Goal: Task Accomplishment & Management: Use online tool/utility

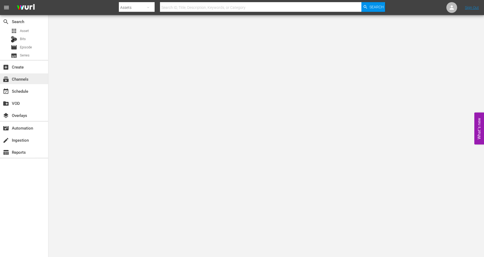
click at [19, 76] on div "subscriptions Channels" at bounding box center [15, 78] width 30 height 5
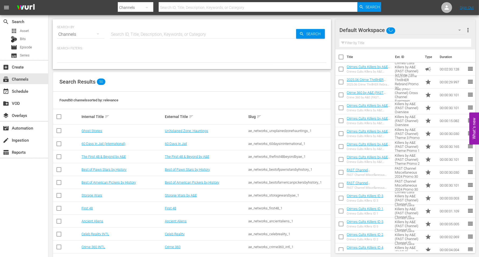
click at [125, 34] on input "text" at bounding box center [203, 34] width 186 height 13
type input "Crime Cults Killers"
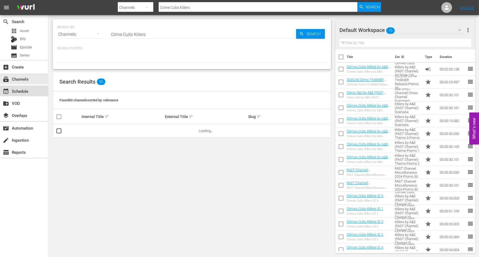
click at [20, 89] on div "event_available Schedule" at bounding box center [15, 90] width 30 height 5
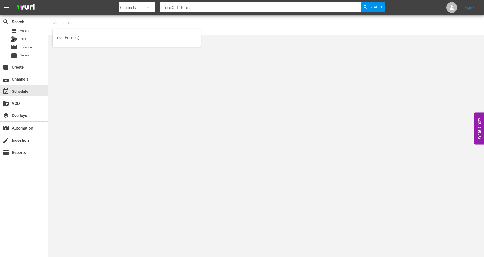
click at [63, 19] on input "text" at bounding box center [87, 22] width 69 height 13
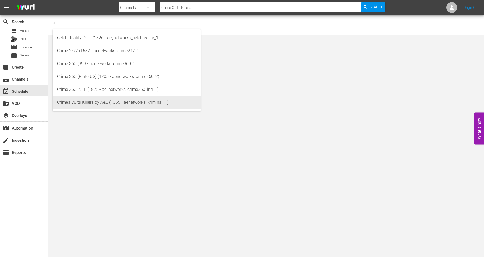
click at [79, 104] on div "Crimes Cults Killers by A&E (1055 - aenetworks_kriminal_1)" at bounding box center [126, 102] width 139 height 13
type input "Crimes Cults Killers by A&E (1055 - aenetworks_kriminal_1)"
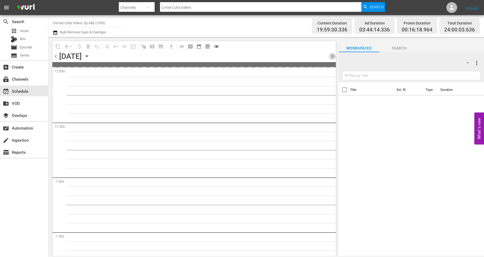
click at [333, 56] on span "chevron_right" at bounding box center [332, 56] width 7 height 7
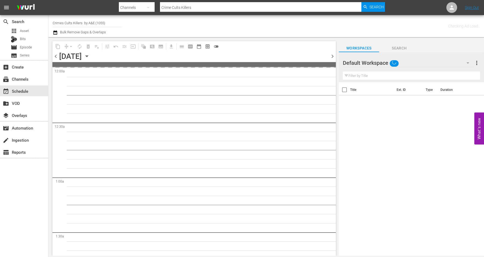
click at [333, 56] on span "chevron_right" at bounding box center [332, 56] width 7 height 7
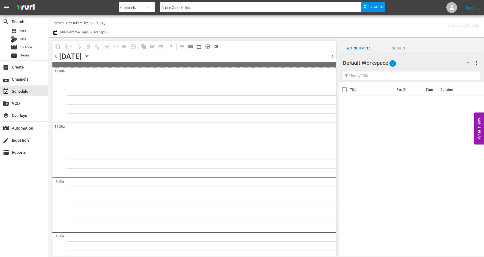
click at [333, 56] on span "chevron_right" at bounding box center [332, 56] width 7 height 7
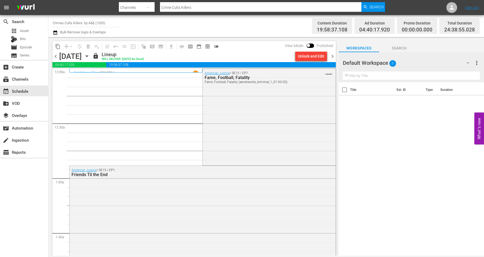
click at [332, 55] on span "chevron_right" at bounding box center [332, 56] width 7 height 7
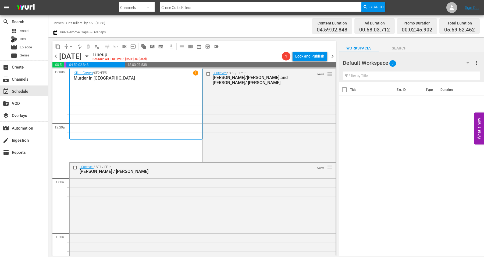
click at [223, 101] on div "I Survived / SE9 / EP21: Brent/Hanna and Miranda/ Karen VARIANT reorder" at bounding box center [269, 115] width 133 height 92
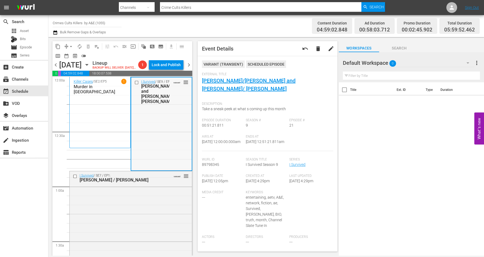
click at [135, 142] on div "I Survived / SE9 / EP21: Brent/Hanna and Miranda/ Karen VARIANT reorder" at bounding box center [161, 123] width 60 height 92
click at [139, 223] on div "I Survived / SE7 / EP1: Amanda / Erinn VARIANT reorder" at bounding box center [131, 218] width 122 height 94
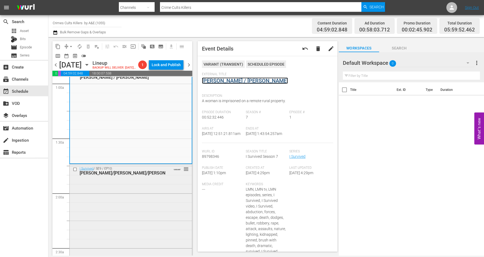
scroll to position [134, 0]
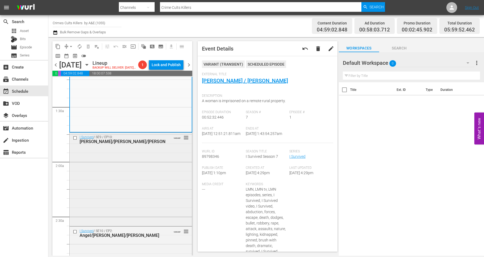
click at [136, 172] on div "I Survived / SE9 / EP10: Laurie/Sandra/Melinda VARIANT reorder" at bounding box center [131, 179] width 122 height 92
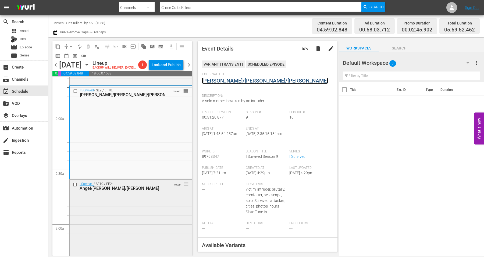
scroll to position [235, 0]
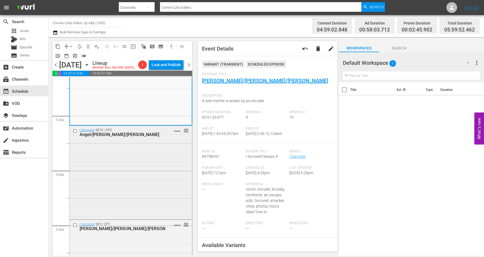
click at [131, 173] on div "I Survived / SE10 / EP2: Angel/Elyse/Richard VARIANT reorder" at bounding box center [131, 172] width 122 height 92
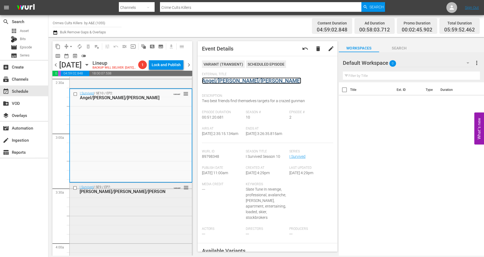
scroll to position [303, 0]
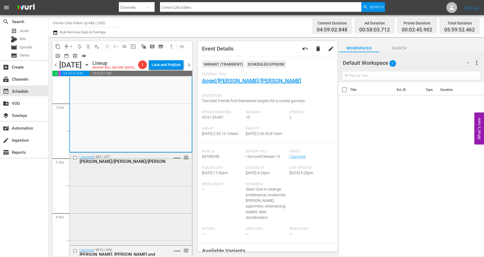
click at [113, 182] on div "I Survived / SE9 / EP7: Kirby/Suzanna/Raegan VARIANT reorder" at bounding box center [131, 199] width 122 height 92
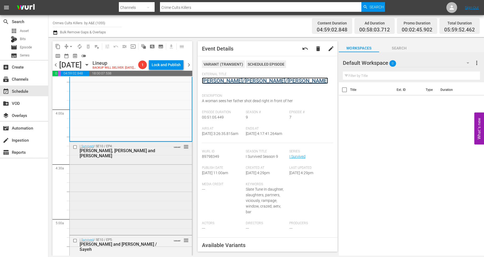
scroll to position [437, 0]
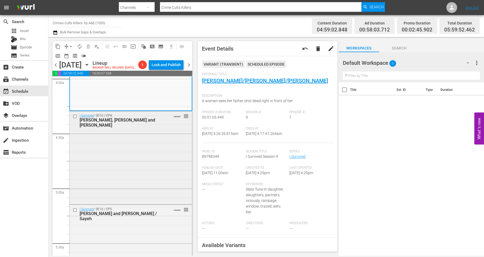
click at [121, 175] on div "I Survived / SE10 / EP4: Kristen, Kimball and Thadius VARIANT reorder" at bounding box center [131, 157] width 122 height 92
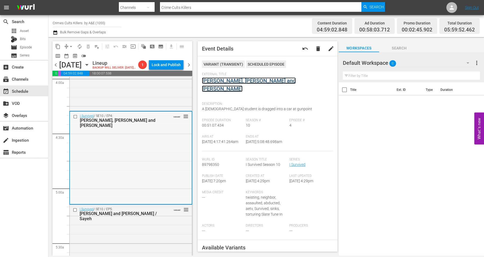
scroll to position [504, 0]
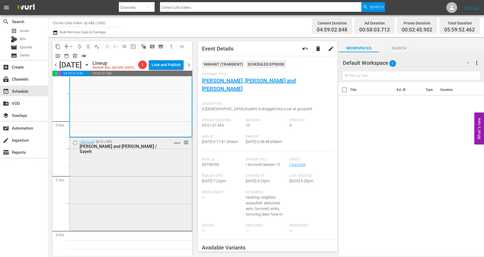
click at [124, 185] on div "I Survived / SE10 / EP5: Louie and Wade / Sayeh VARIANT reorder" at bounding box center [131, 184] width 122 height 92
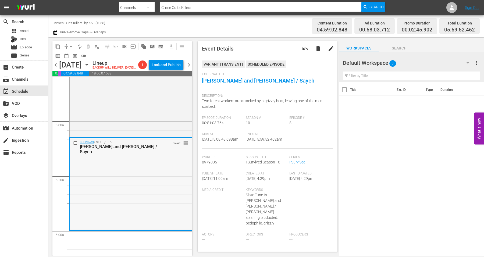
click at [145, 212] on div "I Survived / SE10 / EP5: Louie and Wade / Sayeh VARIANT reorder" at bounding box center [131, 184] width 122 height 92
click at [69, 45] on span "arrow_drop_down" at bounding box center [70, 46] width 5 height 5
click at [69, 58] on li "Align to Midnight" at bounding box center [71, 57] width 56 height 9
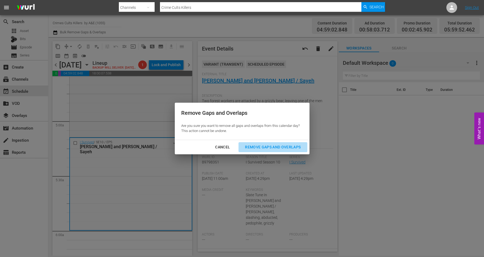
click at [268, 146] on div "Remove Gaps and Overlaps" at bounding box center [273, 147] width 64 height 7
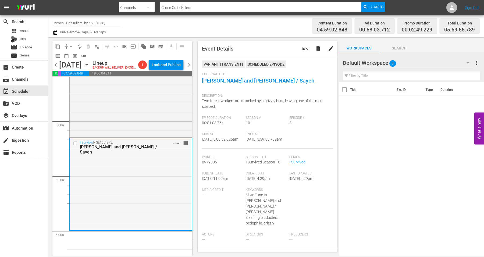
click at [155, 220] on div "I Survived / SE10 / EP5: Louie and Wade / Sayeh VARIANT reorder" at bounding box center [131, 184] width 122 height 92
click at [68, 45] on button "arrow_drop_down" at bounding box center [71, 46] width 9 height 9
click at [74, 55] on li "Align to Midnight" at bounding box center [71, 57] width 56 height 9
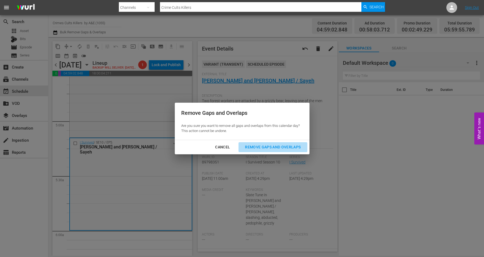
click at [272, 146] on div "Remove Gaps and Overlaps" at bounding box center [273, 147] width 64 height 7
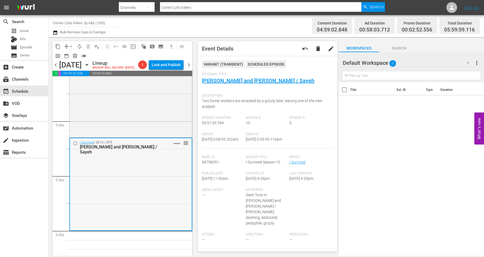
click at [138, 164] on div "I Survived / SE10 / EP5: Louie and Wade / Sayeh VARIANT reorder" at bounding box center [131, 184] width 122 height 92
click at [69, 44] on span "arrow_drop_down" at bounding box center [70, 46] width 5 height 5
click at [75, 55] on li "Align to Midnight" at bounding box center [71, 57] width 56 height 9
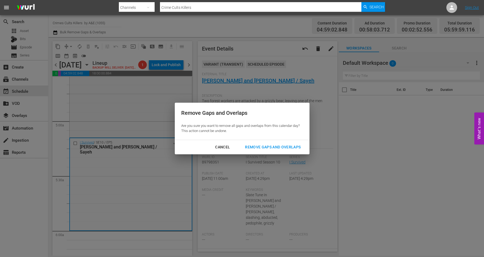
click at [261, 145] on div "Remove Gaps and Overlaps" at bounding box center [273, 147] width 64 height 7
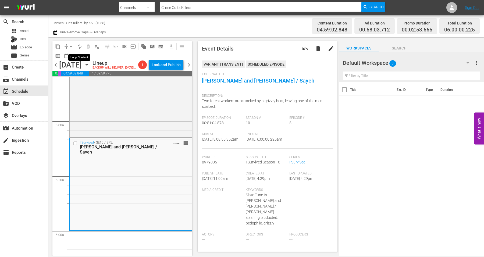
click at [78, 45] on span "autorenew_outlined" at bounding box center [79, 46] width 5 height 5
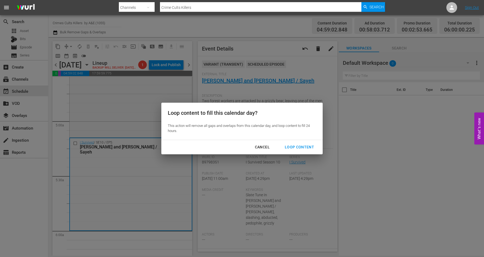
click at [299, 145] on div "Loop Content" at bounding box center [300, 147] width 38 height 7
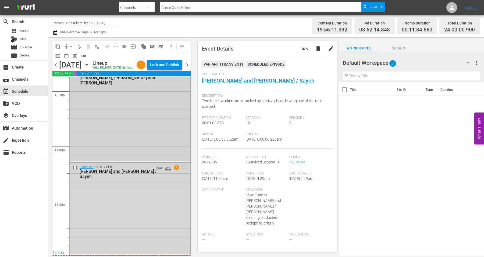
scroll to position [2464, 0]
click at [139, 204] on div "I Survived / SE10 / EP5: Louie and Wade / Sayeh VARIANT AUTO-LOOPED 1 reorder" at bounding box center [130, 209] width 121 height 92
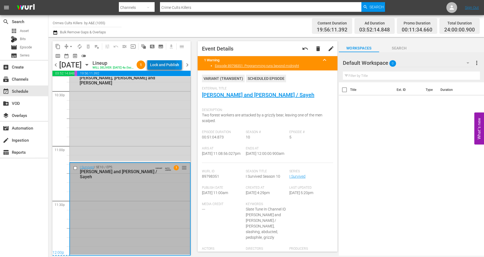
click at [172, 65] on div "Lock and Publish" at bounding box center [164, 65] width 29 height 10
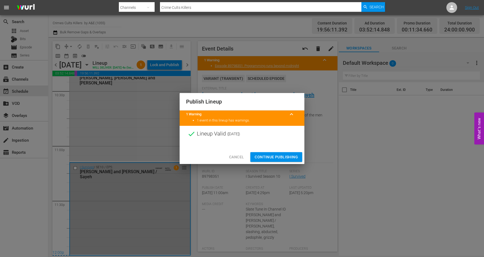
click at [270, 156] on span "Continue Publishing" at bounding box center [276, 157] width 43 height 7
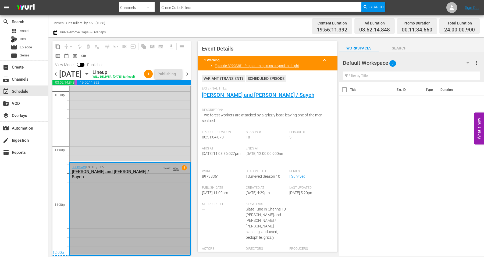
scroll to position [2473, 0]
click at [187, 77] on span "chevron_right" at bounding box center [187, 74] width 7 height 7
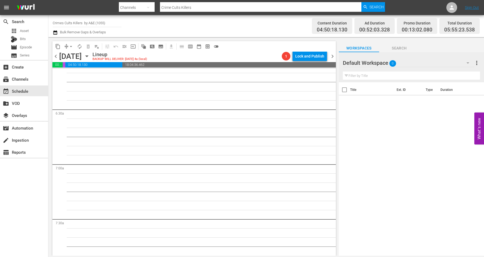
scroll to position [572, 0]
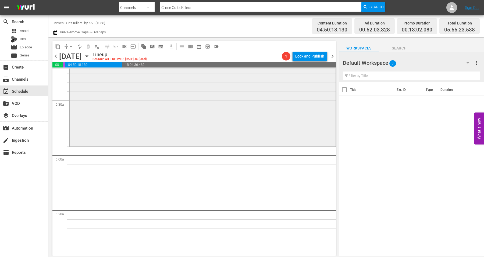
click at [135, 124] on div "My Uncle is the Green River Killer VARIANT reorder" at bounding box center [203, 50] width 266 height 190
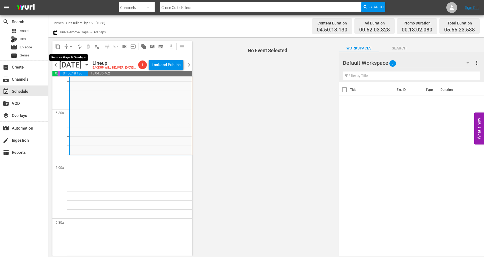
click at [70, 46] on span "arrow_drop_down" at bounding box center [70, 46] width 5 height 5
click at [70, 56] on li "Align to Midnight" at bounding box center [71, 57] width 56 height 9
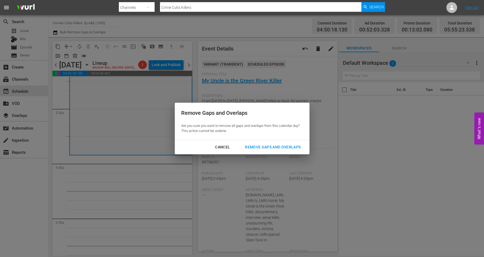
click at [257, 147] on div "Remove Gaps and Overlaps" at bounding box center [273, 147] width 64 height 7
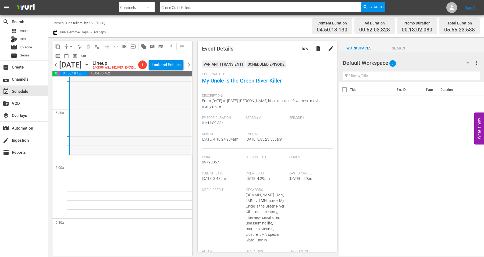
click at [145, 133] on div "My Uncle is the Green River Killer VARIANT reorder" at bounding box center [131, 59] width 122 height 190
click at [71, 47] on span "arrow_drop_down" at bounding box center [70, 46] width 5 height 5
click at [72, 56] on li "Align to Midnight" at bounding box center [71, 57] width 56 height 9
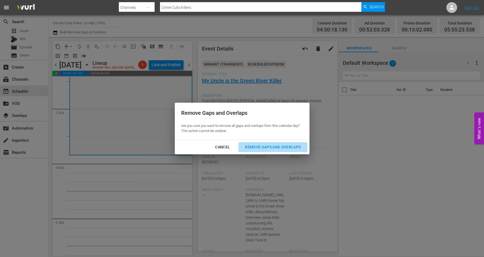
drag, startPoint x: 282, startPoint y: 147, endPoint x: 278, endPoint y: 137, distance: 10.6
click at [282, 147] on div "Remove Gaps and Overlaps" at bounding box center [273, 147] width 64 height 7
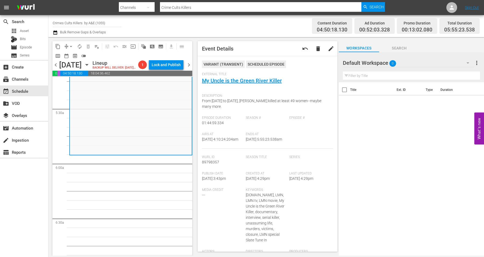
scroll to position [0, 0]
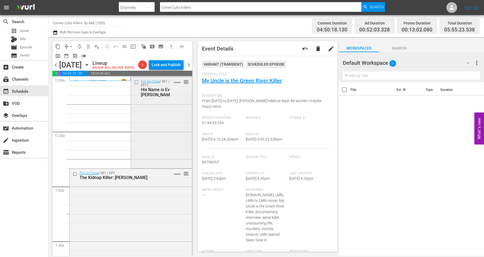
click at [163, 124] on div "Evil Up Close / SE1 / EP17: His Name is Evil Levi Bellfield VARIANT reorder" at bounding box center [161, 122] width 61 height 90
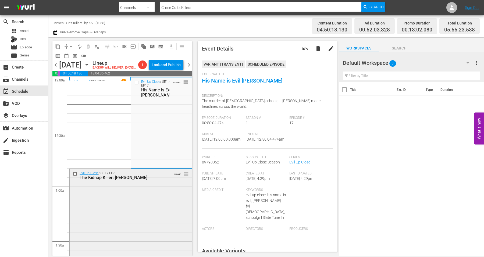
click at [154, 218] on div "Evil Up Close / SE1 / EP7: The Kidnap Killer: Michael Sams VARIANT reorder" at bounding box center [131, 215] width 122 height 93
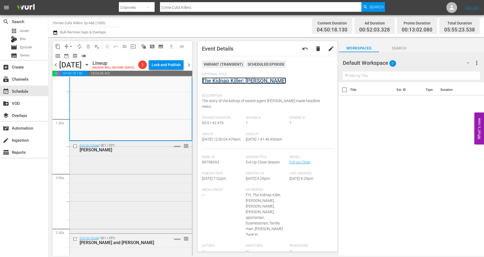
scroll to position [134, 0]
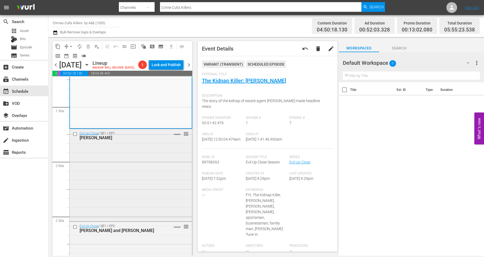
click at [152, 157] on div "Evil Up Close / SE1 / EP1: Lakhvir Singh VARIANT reorder" at bounding box center [131, 174] width 122 height 91
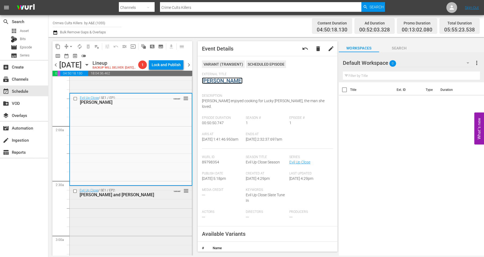
scroll to position [202, 0]
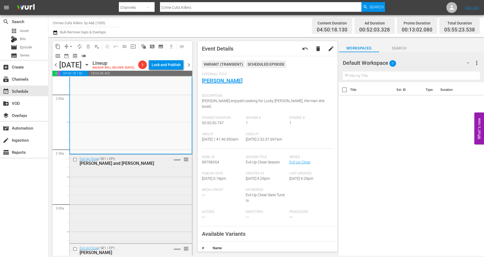
click at [147, 216] on div "Evil Up Close / SE1 / EP2: Kim Edwards and Lucas Markham VARIANT reorder" at bounding box center [131, 199] width 122 height 88
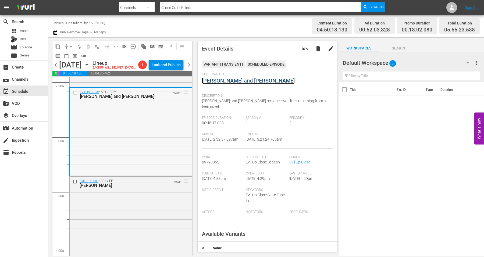
scroll to position [303, 0]
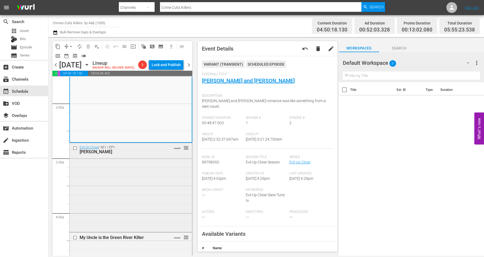
click at [130, 185] on div "Evil Up Close / SE1 / EP1: Aaron Campbell VARIANT reorder" at bounding box center [131, 187] width 122 height 88
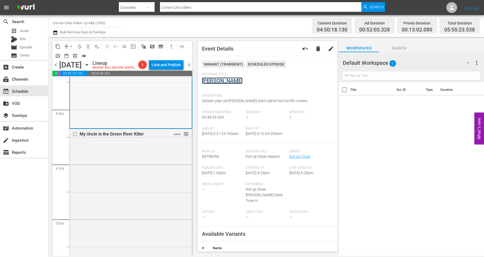
scroll to position [437, 0]
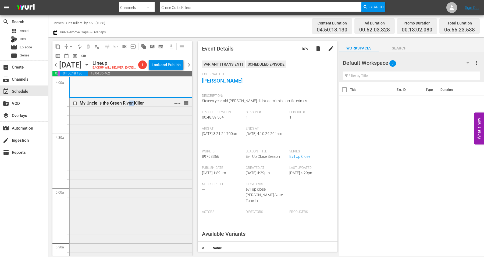
drag, startPoint x: 129, startPoint y: 154, endPoint x: 134, endPoint y: 156, distance: 5.8
click at [134, 156] on div "My Uncle is the Green River Killer VARIANT reorder" at bounding box center [131, 193] width 122 height 190
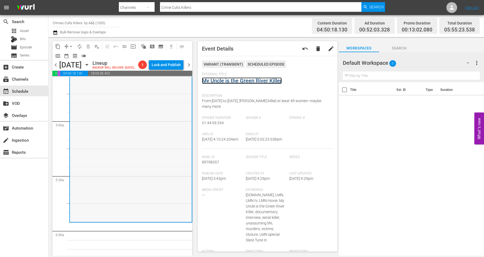
scroll to position [538, 0]
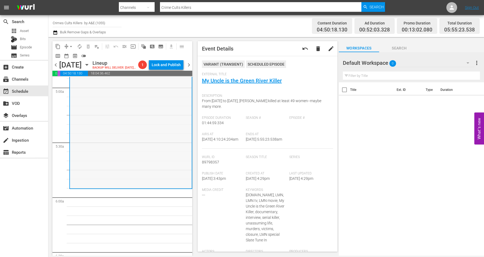
click at [147, 137] on div "My Uncle is the Green River Killer VARIANT reorder" at bounding box center [131, 93] width 122 height 190
click at [69, 44] on span "arrow_drop_down" at bounding box center [70, 46] width 5 height 5
click at [81, 56] on li "Align to Midnight" at bounding box center [71, 57] width 56 height 9
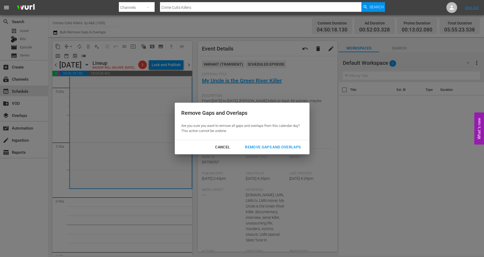
click at [266, 147] on div "Remove Gaps and Overlaps" at bounding box center [273, 147] width 64 height 7
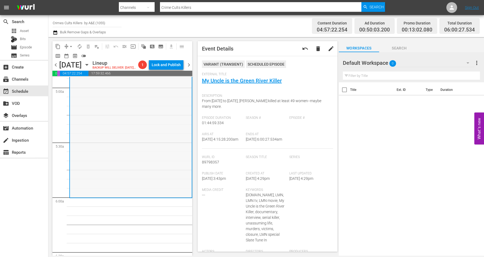
click at [116, 143] on div "My Uncle is the Green River Killer VARIANT reorder" at bounding box center [131, 102] width 122 height 190
click at [70, 45] on span "arrow_drop_down" at bounding box center [70, 46] width 5 height 5
click at [74, 58] on li "Align to Midnight" at bounding box center [71, 57] width 56 height 9
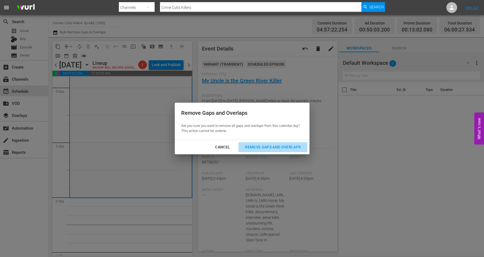
click at [272, 147] on div "Remove Gaps and Overlaps" at bounding box center [273, 147] width 64 height 7
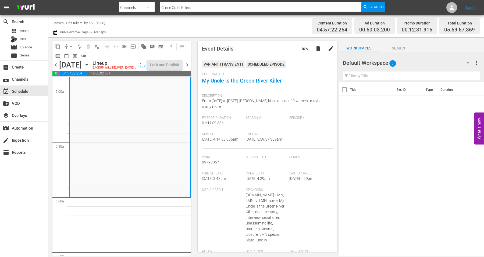
scroll to position [547, 0]
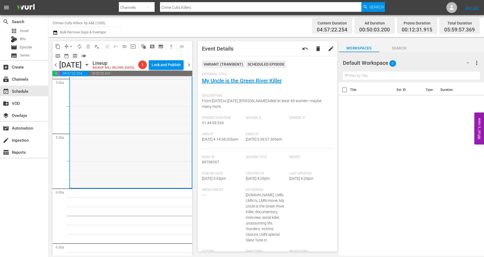
click at [156, 128] on div "My Uncle is the Green River Killer VARIANT reorder" at bounding box center [131, 92] width 122 height 190
click at [72, 45] on span "arrow_drop_down" at bounding box center [70, 46] width 5 height 5
click at [74, 56] on li "Align to Midnight" at bounding box center [71, 57] width 56 height 9
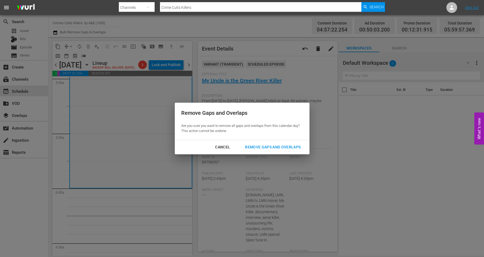
click at [261, 143] on button "Remove Gaps and Overlaps" at bounding box center [273, 147] width 69 height 10
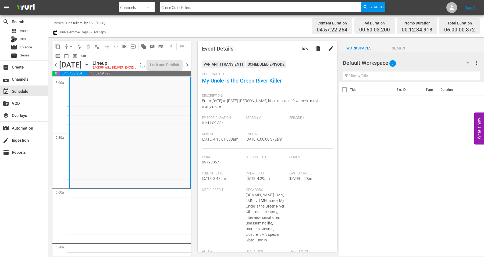
scroll to position [538, 0]
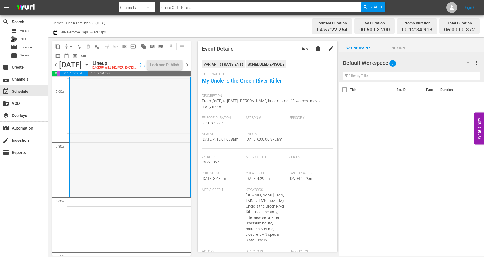
click at [125, 125] on div "My Uncle is the Green River Killer VARIANT reorder" at bounding box center [130, 101] width 120 height 190
click at [78, 45] on span "autorenew_outlined" at bounding box center [79, 46] width 5 height 5
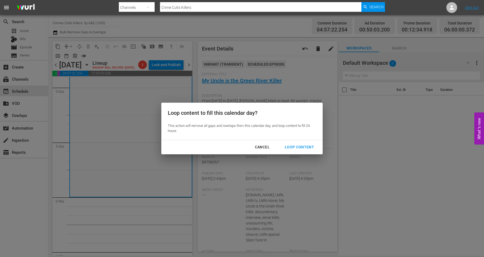
click at [292, 143] on button "Loop Content" at bounding box center [299, 147] width 42 height 10
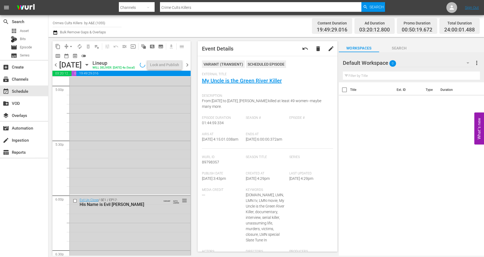
scroll to position [2464, 0]
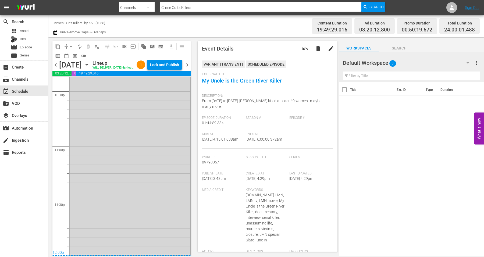
click at [130, 222] on div "My Uncle is the Green River Killer VARIANT AUTO-LOOPED 1 reorder" at bounding box center [130, 159] width 121 height 190
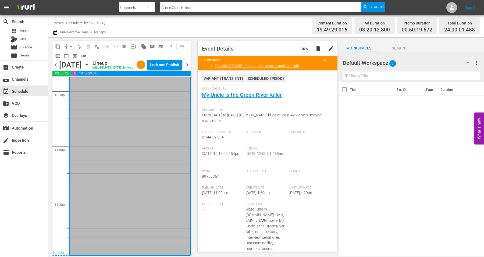
scroll to position [101, 0]
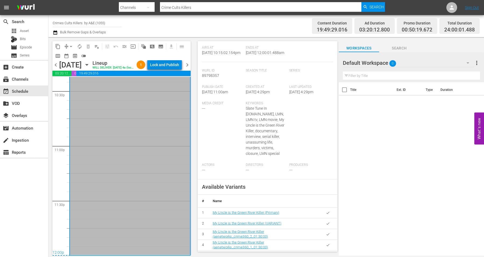
click at [165, 64] on div "Lock and Publish" at bounding box center [164, 65] width 29 height 10
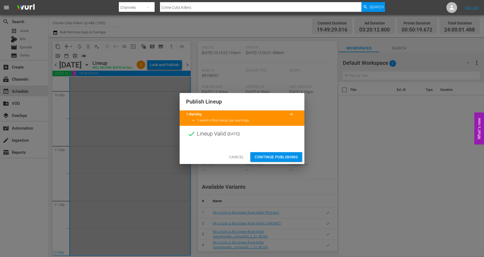
click at [269, 154] on span "Continue Publishing" at bounding box center [276, 157] width 43 height 7
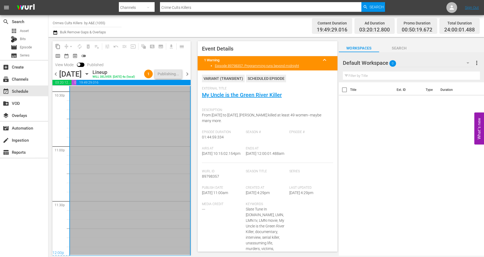
click at [188, 77] on span "chevron_right" at bounding box center [187, 74] width 7 height 7
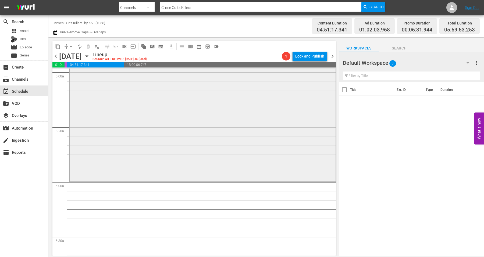
scroll to position [530, 0]
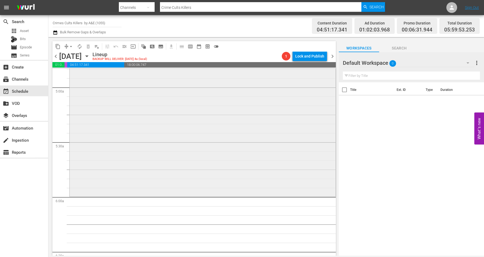
click at [260, 164] on div "JonBenet's Mother: Victim or Killer? / SE1 / EP1: JonBenet's Mother: Victim or …" at bounding box center [203, 105] width 266 height 181
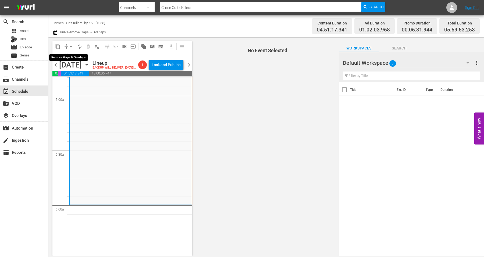
click at [72, 46] on span "arrow_drop_down" at bounding box center [70, 46] width 5 height 5
click at [71, 57] on li "Align to Midnight" at bounding box center [71, 57] width 56 height 9
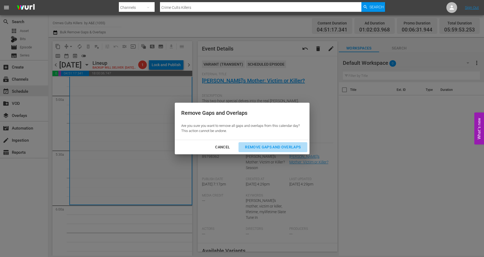
click at [264, 146] on div "Remove Gaps and Overlaps" at bounding box center [273, 147] width 64 height 7
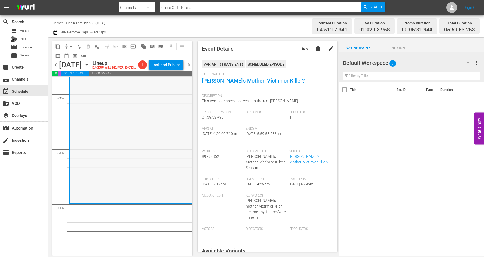
scroll to position [538, 0]
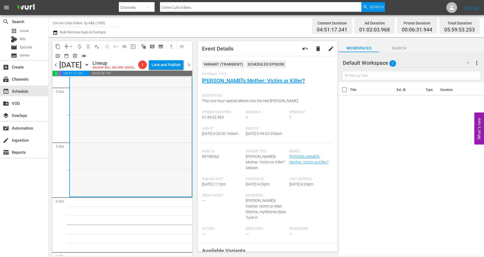
click at [132, 147] on div "JonBenet's Mother: Victim or Killer? / SE1 / EP1: JonBenet's Mother: Victim or …" at bounding box center [131, 105] width 122 height 181
click at [56, 68] on span "chevron_left" at bounding box center [55, 65] width 7 height 7
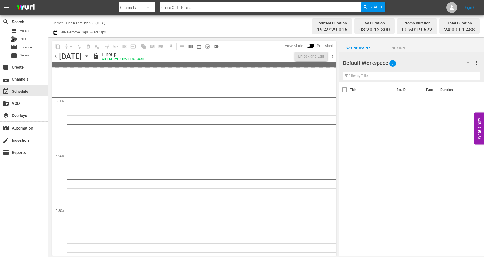
scroll to position [538, 0]
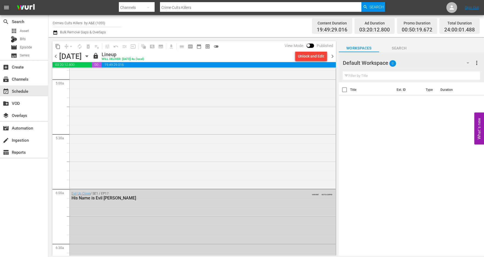
drag, startPoint x: 333, startPoint y: 57, endPoint x: 329, endPoint y: 57, distance: 4.3
click at [333, 56] on span "chevron_right" at bounding box center [332, 56] width 7 height 7
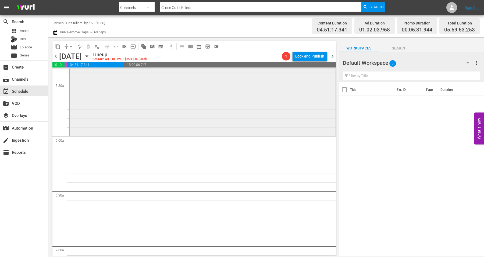
scroll to position [572, 0]
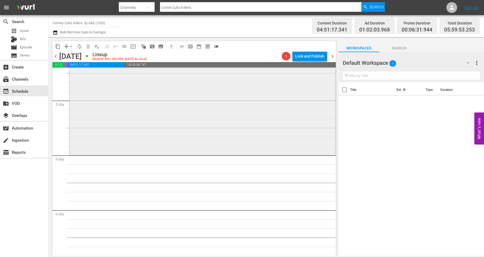
click at [128, 120] on div "JonBenet's Mother: Victim or Killer? / SE1 / EP1: JonBenet's Mother: Victim or …" at bounding box center [203, 63] width 266 height 181
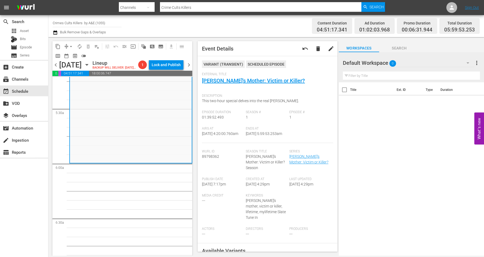
scroll to position [0, 0]
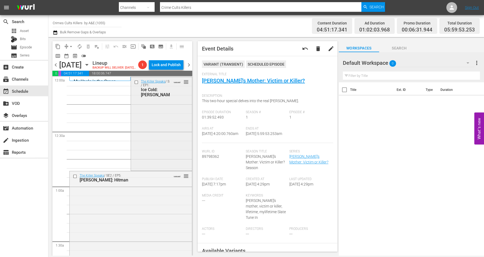
click at [155, 114] on div "The Killer Speaks / SE1 / EP1: Ice Cold: Levi King VARIANT reorder" at bounding box center [161, 123] width 61 height 93
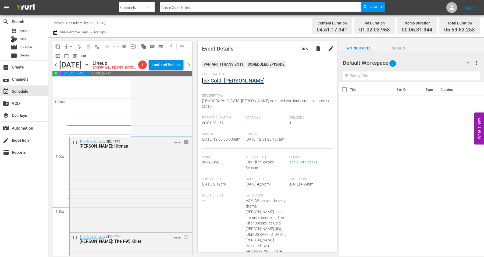
scroll to position [67, 0]
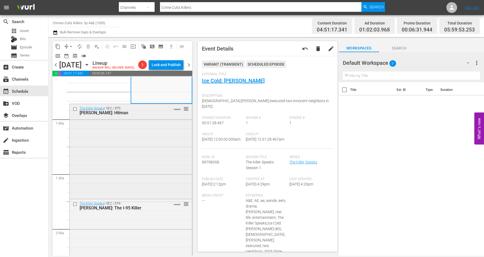
click at [150, 141] on div "The Killer Speaks / SE2 / EP5: Van Brett Watkins: Hitman VARIANT reorder" at bounding box center [131, 151] width 122 height 94
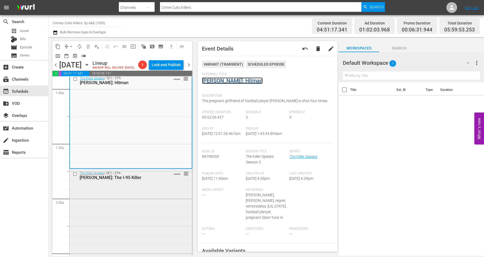
scroll to position [134, 0]
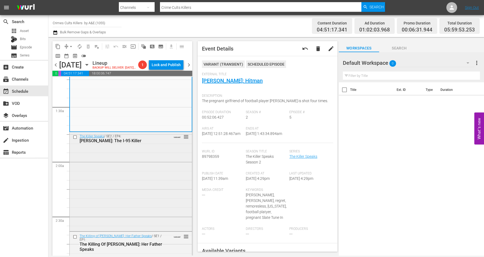
click at [132, 155] on div "The Killer Speaks / SE2 / EP4: Gary Ray Bowles: The I-95 Killer VARIANT reorder" at bounding box center [131, 181] width 122 height 98
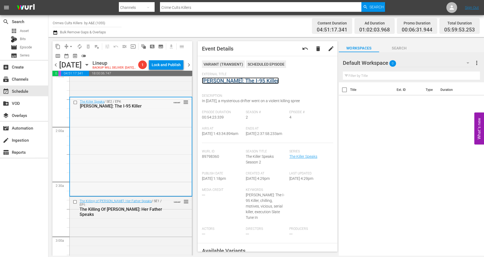
scroll to position [202, 0]
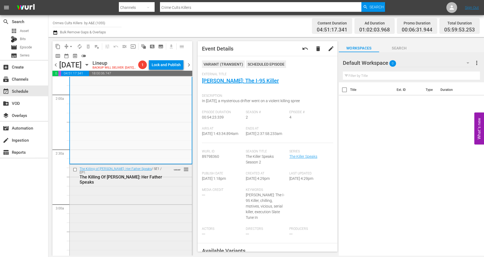
click at [150, 200] on div "The Killing of JonBenet: Her Father Speaks / SE1 / EP1: The Killing Of Jon Bene…" at bounding box center [131, 257] width 122 height 185
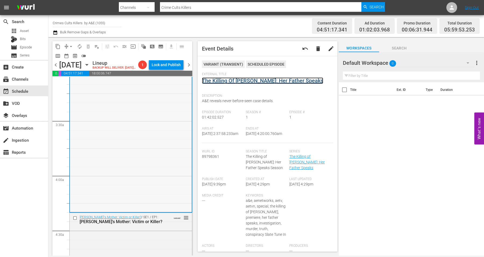
scroll to position [370, 0]
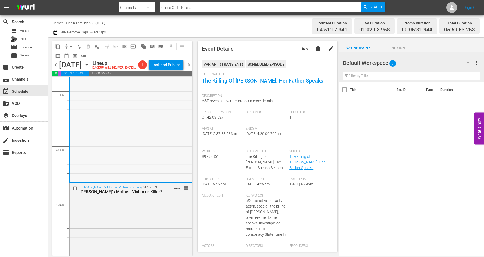
click at [145, 147] on div "The Killing of JonBenet: Her Father Speaks / SE1 / EP1: The Killing Of Jon Bene…" at bounding box center [131, 89] width 122 height 185
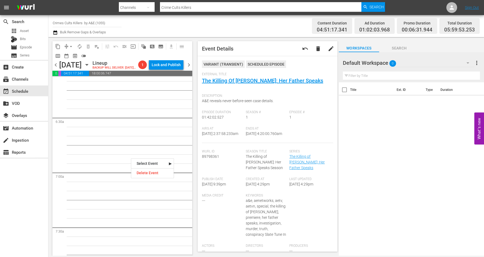
scroll to position [572, 0]
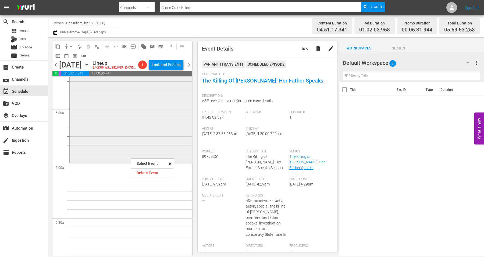
click at [134, 141] on div "JonBenet's Mother: Victim or Killer? / SE1 / EP1: JonBenet's Mother: Victim or …" at bounding box center [131, 71] width 122 height 181
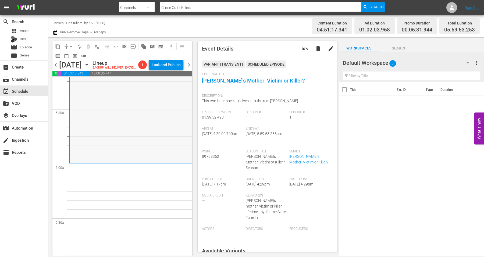
click at [121, 144] on div "JonBenet's Mother: Victim or Killer? / SE1 / EP1: JonBenet's Mother: Victim or …" at bounding box center [131, 72] width 122 height 181
click at [71, 46] on span "arrow_drop_down" at bounding box center [70, 46] width 5 height 5
click at [71, 55] on li "Align to Midnight" at bounding box center [71, 57] width 56 height 9
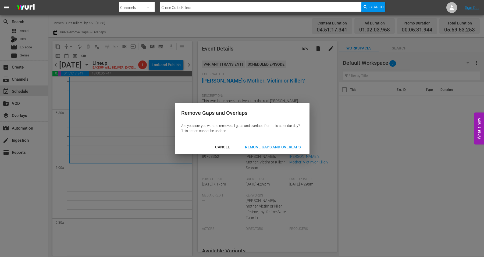
click at [263, 145] on div "Remove Gaps and Overlaps" at bounding box center [273, 147] width 64 height 7
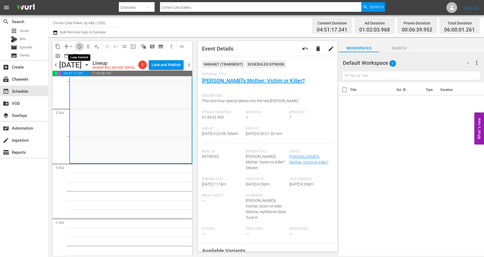
click at [80, 46] on span "autorenew_outlined" at bounding box center [79, 46] width 5 height 5
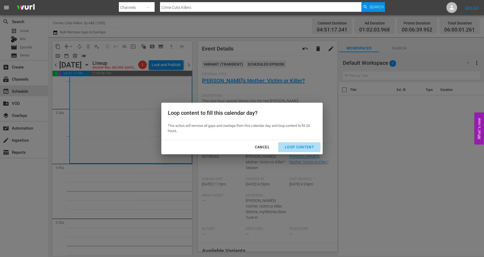
click at [296, 146] on div "Loop Content" at bounding box center [300, 147] width 38 height 7
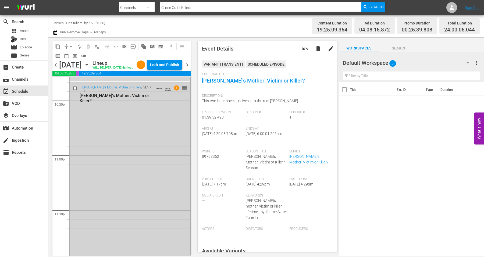
scroll to position [2464, 0]
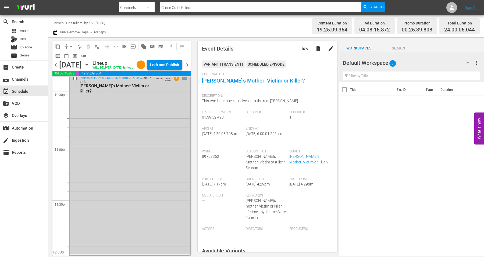
click at [127, 221] on div "JonBenet's Mother: Victim or Killer? / SE1 / EP1: JonBenet's Mother: Victim or …" at bounding box center [130, 163] width 121 height 181
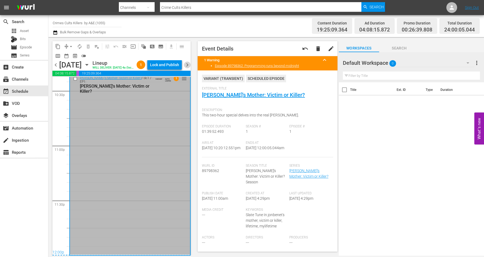
click at [187, 68] on span "chevron_right" at bounding box center [187, 65] width 7 height 7
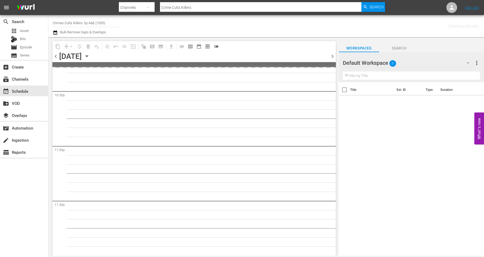
scroll to position [2446, 0]
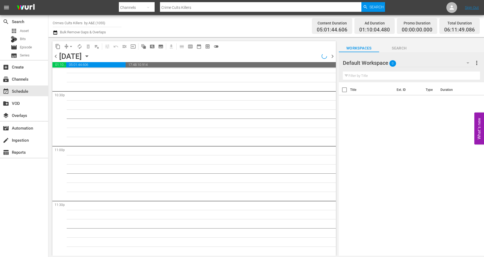
click at [56, 56] on span "chevron_left" at bounding box center [55, 56] width 7 height 7
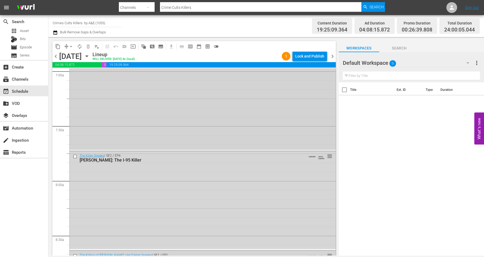
scroll to position [631, 0]
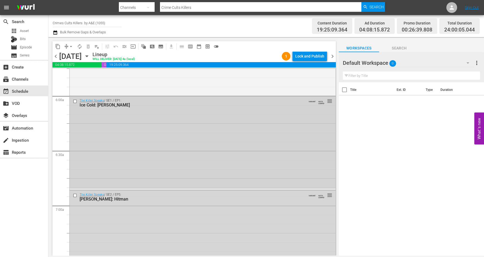
click at [146, 112] on div "The Killer Speaks / SE1 / EP1: Ice Cold: Levi King VARIANT AUTO-LOOPED reorder" at bounding box center [203, 142] width 266 height 93
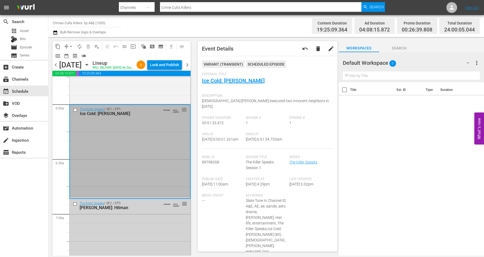
click at [136, 210] on div "Van Brett Watkins: Hitman" at bounding box center [120, 207] width 81 height 5
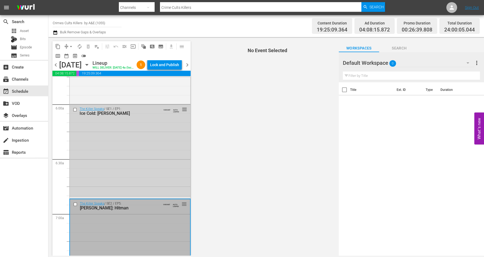
scroll to position [564, 0]
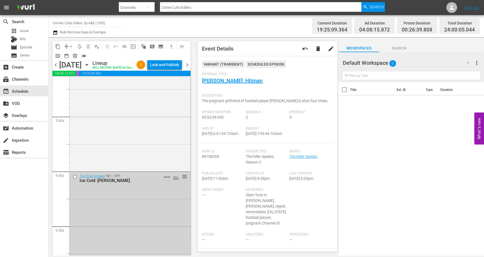
click at [137, 199] on div "The Killer Speaks / SE1 / EP1: Ice Cold: Levi King VARIANT AUTO-LOOPED reorder" at bounding box center [130, 218] width 121 height 93
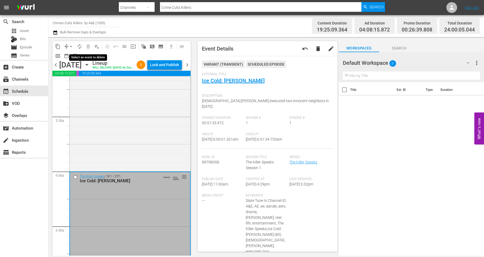
click at [88, 47] on span "delete_forever_outlined" at bounding box center [88, 46] width 9 height 9
click at [315, 49] on span "delete" at bounding box center [318, 48] width 6 height 6
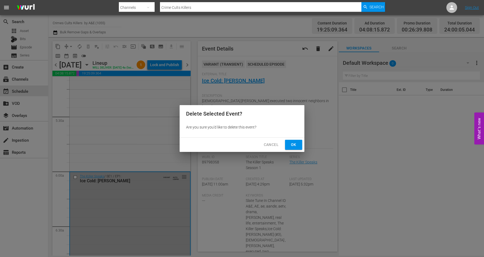
click at [288, 145] on button "Ok" at bounding box center [293, 145] width 17 height 10
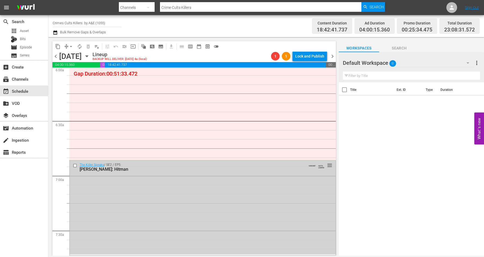
scroll to position [672, 0]
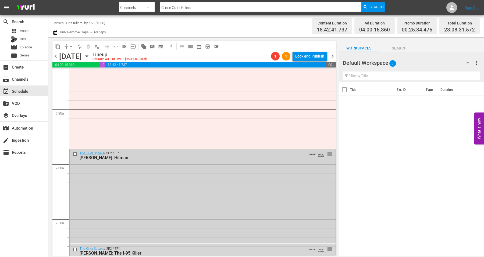
click at [133, 176] on div "The Killer Speaks / SE2 / EP5: Van Brett Watkins: Hitman VARIANT AUTO-LOOPED re…" at bounding box center [203, 196] width 266 height 94
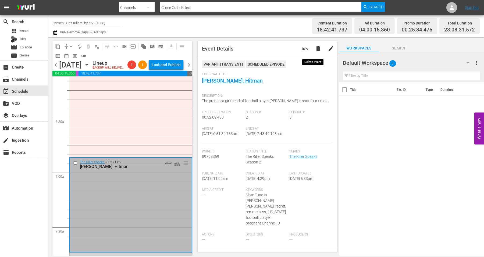
click at [315, 49] on span "delete" at bounding box center [318, 48] width 6 height 6
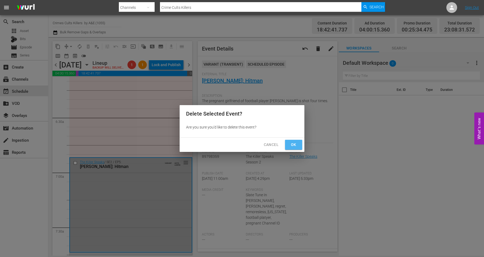
drag, startPoint x: 290, startPoint y: 144, endPoint x: 221, endPoint y: 157, distance: 70.8
click at [290, 144] on span "Ok" at bounding box center [293, 144] width 9 height 7
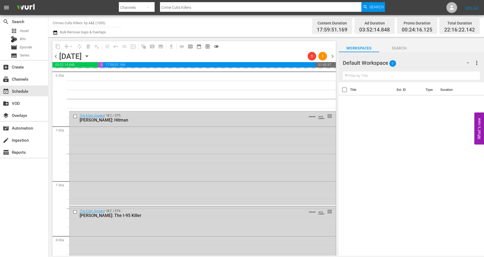
scroll to position [706, 0]
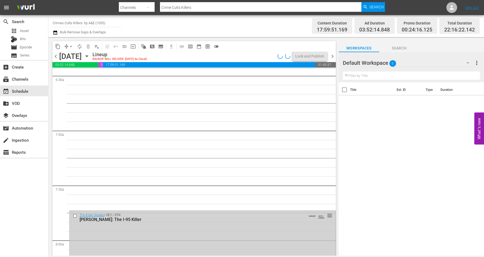
click at [120, 229] on div "The Killer Speaks / SE2 / EP4: Gary Ray Bowles: The I-95 Killer VARIANT AUTO-LO…" at bounding box center [203, 260] width 266 height 98
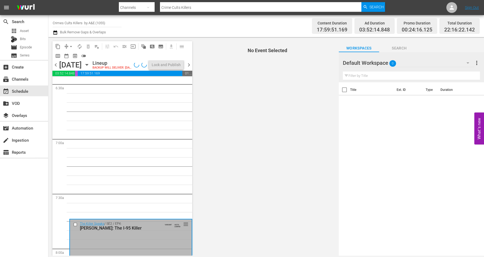
scroll to position [740, 0]
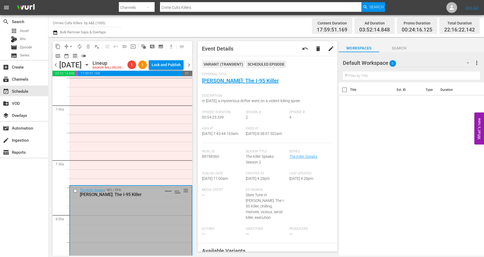
click at [315, 47] on span "delete" at bounding box center [318, 48] width 6 height 6
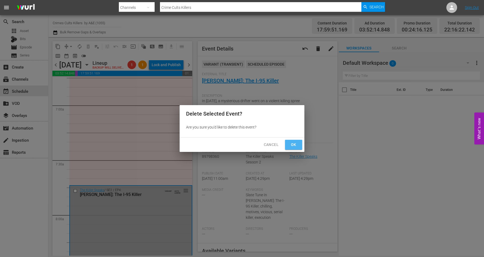
click at [289, 146] on button "Ok" at bounding box center [293, 145] width 17 height 10
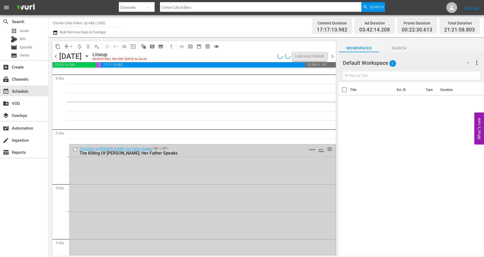
scroll to position [874, 0]
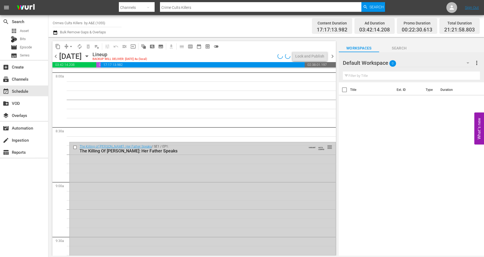
click at [101, 184] on div "The Killing of JonBenet: Her Father Speaks / SE1 / EP1: The Killing Of Jon Bene…" at bounding box center [203, 234] width 266 height 185
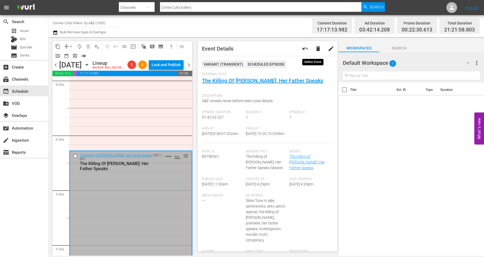
click at [315, 50] on span "delete" at bounding box center [318, 48] width 6 height 6
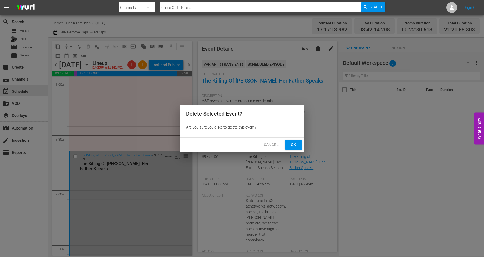
click at [291, 143] on span "Ok" at bounding box center [293, 144] width 9 height 7
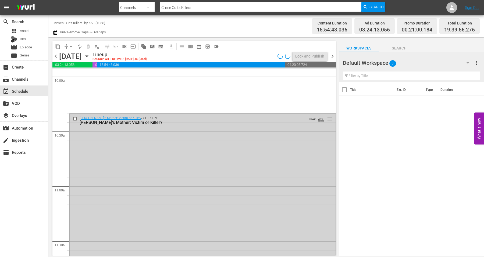
scroll to position [1109, 0]
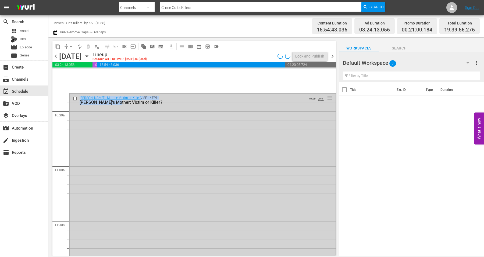
click at [116, 180] on div "JonBenet's Mother: Victim or Killer? / SE1 / EP1: JonBenet's Mother: Victim or …" at bounding box center [203, 184] width 266 height 181
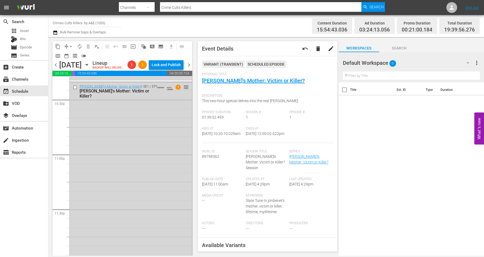
scroll to position [2464, 0]
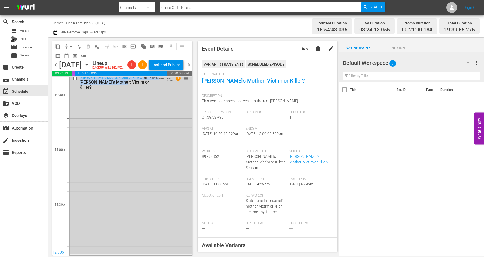
click at [121, 203] on div "JonBenet's Mother: Victim or Killer? / SE1 / EP1: JonBenet's Mother: Victim or …" at bounding box center [131, 163] width 122 height 181
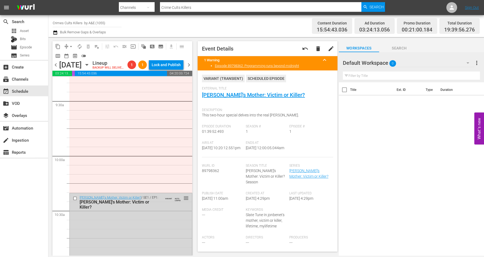
scroll to position [1052, 0]
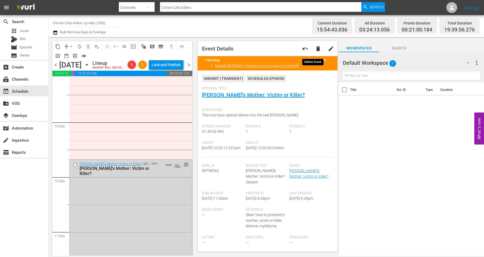
click at [315, 50] on span "delete" at bounding box center [318, 48] width 6 height 6
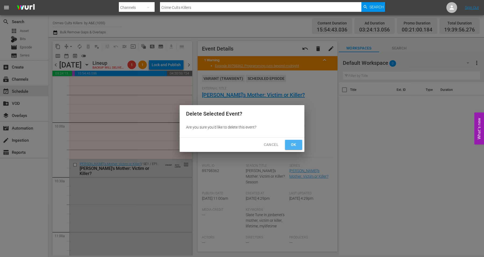
click at [286, 145] on button "Ok" at bounding box center [293, 145] width 17 height 10
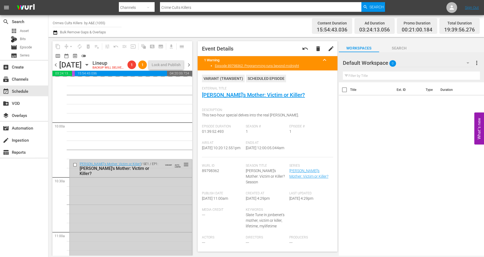
click at [107, 207] on div "JonBenet's Mother: Victim or Killer? / SE1 / EP1: JonBenet's Mother: Victim or …" at bounding box center [131, 250] width 122 height 181
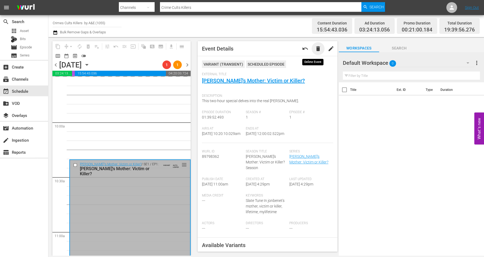
click at [315, 47] on span "delete" at bounding box center [318, 48] width 6 height 6
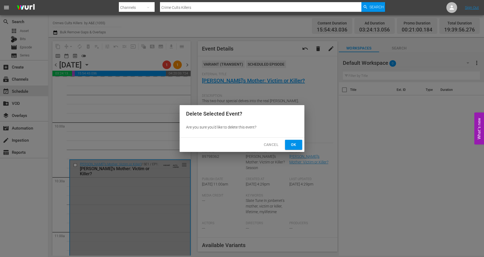
drag, startPoint x: 289, startPoint y: 141, endPoint x: 266, endPoint y: 142, distance: 22.6
click at [289, 141] on button "Ok" at bounding box center [293, 145] width 17 height 10
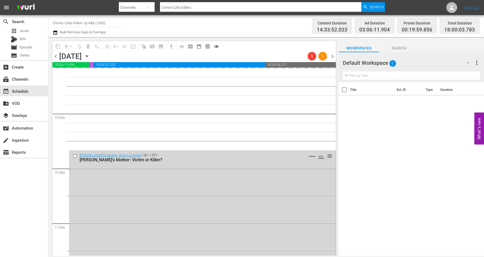
click at [137, 193] on div "JonBenet's Mother: Victim or Killer? / SE1 / EP1: JonBenet's Mother: Victim or …" at bounding box center [203, 241] width 266 height 181
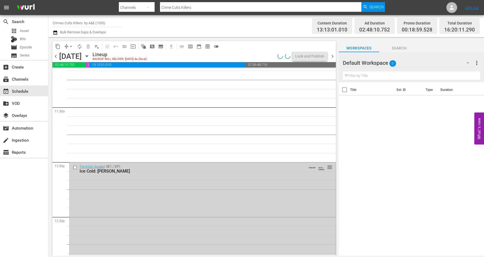
scroll to position [1254, 0]
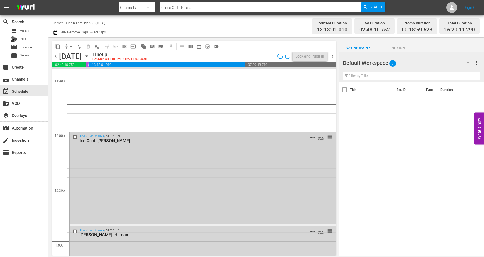
click at [192, 197] on div "The Killer Speaks / SE1 / EP1: Ice Cold: Levi King VARIANT AUTO-LOOPED reorder" at bounding box center [203, 178] width 266 height 93
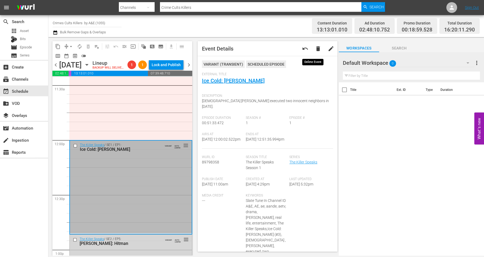
click at [315, 48] on span "delete" at bounding box center [318, 48] width 6 height 6
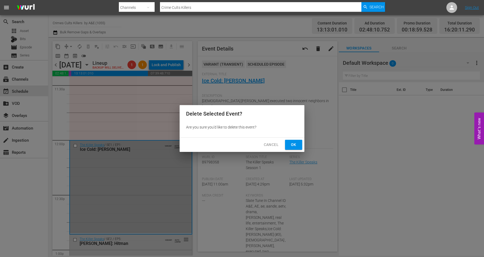
click at [293, 144] on span "Ok" at bounding box center [293, 144] width 9 height 7
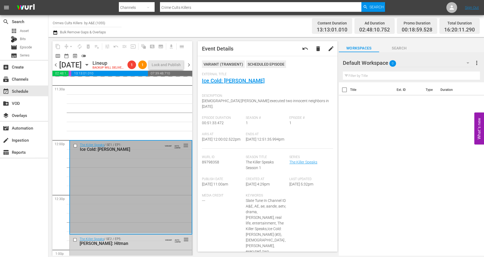
scroll to position [1321, 0]
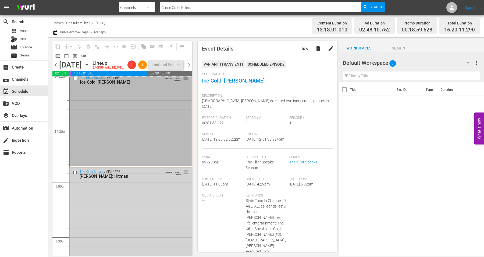
click at [138, 199] on div "The Killer Speaks / SE2 / EP5: Van Brett Watkins: Hitman VARIANT AUTO-LOOPED re…" at bounding box center [131, 215] width 122 height 94
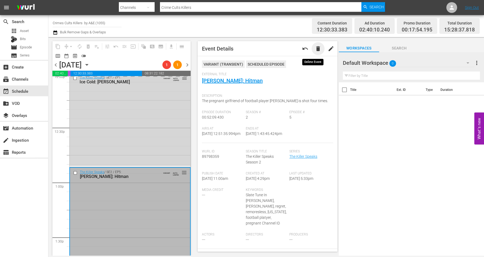
click at [315, 48] on span "delete" at bounding box center [318, 48] width 6 height 6
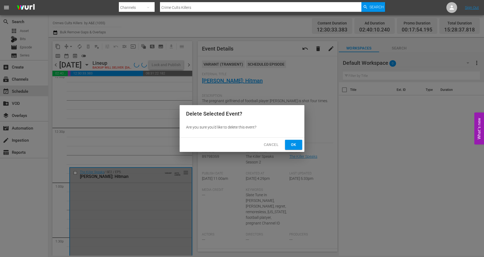
drag, startPoint x: 288, startPoint y: 144, endPoint x: 279, endPoint y: 144, distance: 8.4
click at [288, 144] on button "Ok" at bounding box center [293, 145] width 17 height 10
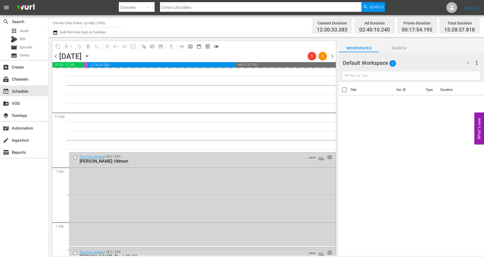
scroll to position [1422, 0]
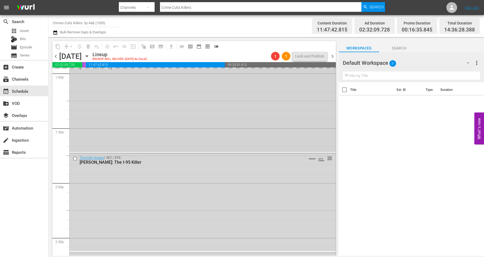
click at [145, 128] on div "The Killer Speaks / SE2 / EP5: Van Brett Watkins: Hitman VARIANT AUTO-LOOPED re…" at bounding box center [203, 105] width 266 height 94
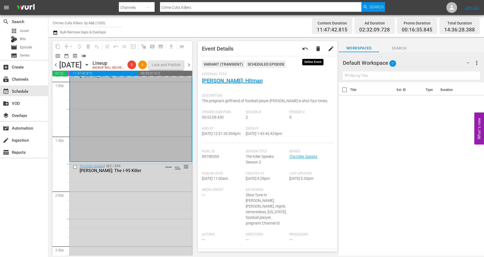
click at [315, 48] on span "delete" at bounding box center [318, 48] width 6 height 6
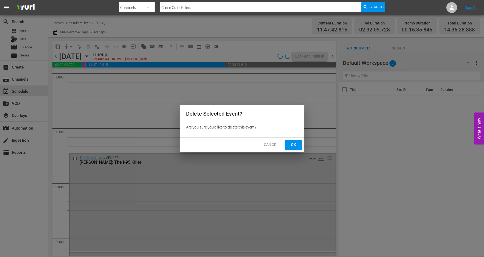
click at [292, 143] on span "Ok" at bounding box center [293, 144] width 9 height 7
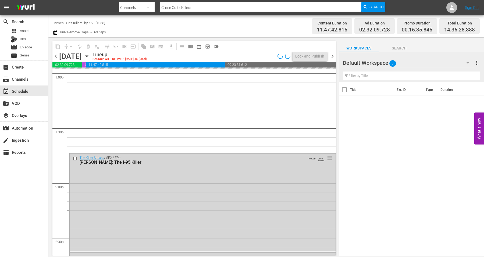
scroll to position [0, 31]
click at [145, 182] on div "The Killer Speaks / SE2 / EP4: Gary Ray Bowles: The I-95 Killer VARIANT AUTO-LO…" at bounding box center [203, 203] width 266 height 98
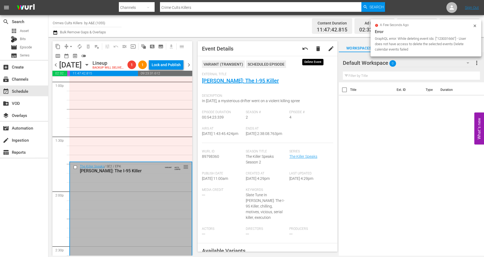
click at [315, 48] on span "delete" at bounding box center [318, 48] width 6 height 6
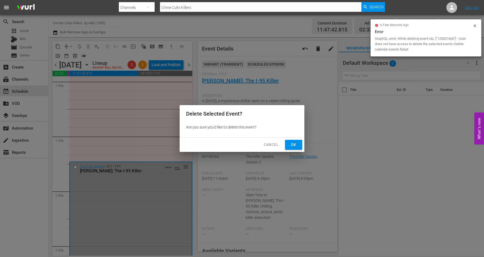
click at [292, 145] on span "Ok" at bounding box center [293, 144] width 9 height 7
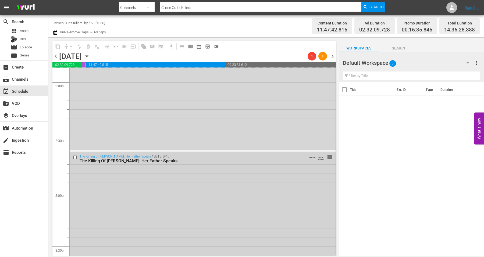
scroll to position [1489, 0]
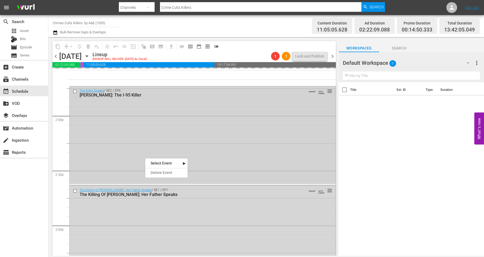
click at [169, 128] on div "The Killer Speaks / SE2 / EP4: Gary Ray Bowles: The I-95 Killer VARIANT AUTO-LO…" at bounding box center [203, 135] width 266 height 98
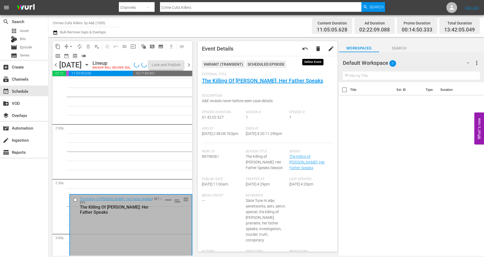
click at [315, 48] on span "delete" at bounding box center [318, 48] width 6 height 6
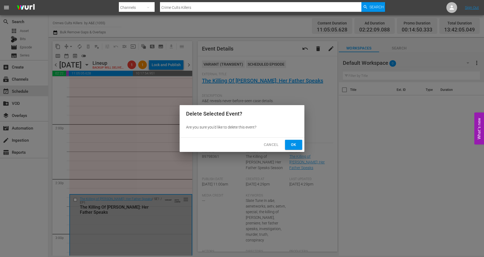
click at [287, 144] on button "Ok" at bounding box center [293, 145] width 17 height 10
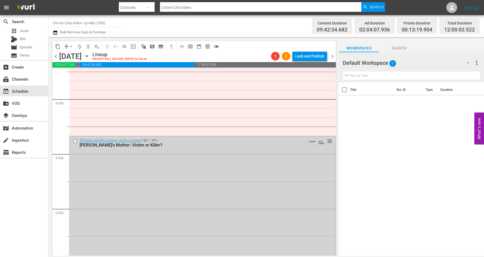
scroll to position [1758, 0]
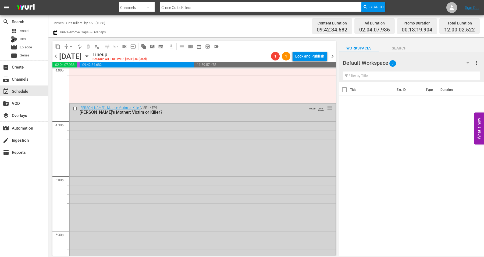
click at [178, 159] on div "JonBenet's Mother: Victim or Killer? / SE1 / EP1: JonBenet's Mother: Victim or …" at bounding box center [203, 194] width 266 height 181
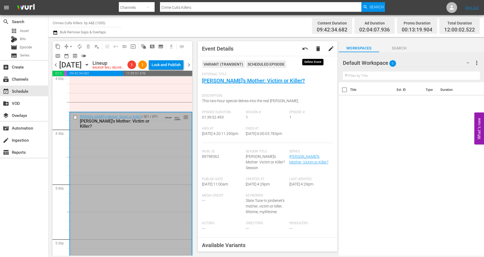
click at [315, 47] on span "delete" at bounding box center [318, 48] width 6 height 6
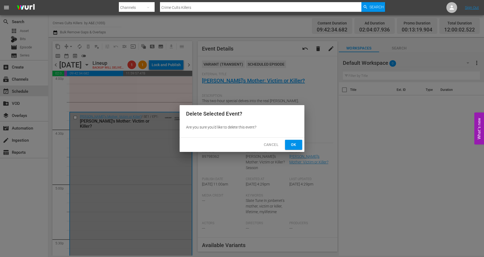
click at [293, 145] on span "Ok" at bounding box center [293, 144] width 9 height 7
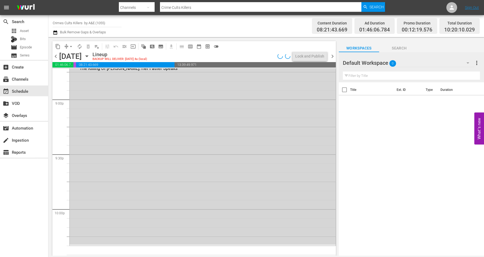
scroll to position [2245, 0]
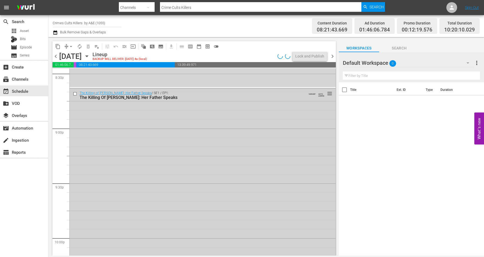
click at [118, 176] on div "The Killing of JonBenet: Her Father Speaks / SE1 / EP1: The Killing Of Jon Bene…" at bounding box center [203, 181] width 266 height 185
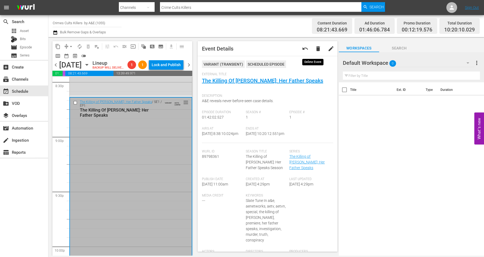
click at [315, 48] on span "delete" at bounding box center [318, 48] width 6 height 6
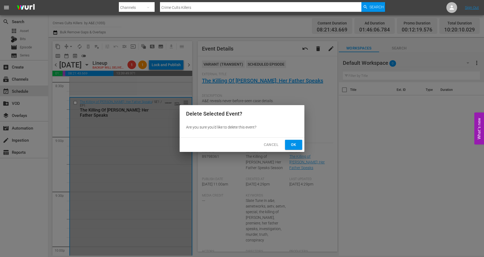
drag, startPoint x: 290, startPoint y: 143, endPoint x: 172, endPoint y: 131, distance: 118.6
click at [290, 143] on span "Ok" at bounding box center [293, 144] width 9 height 7
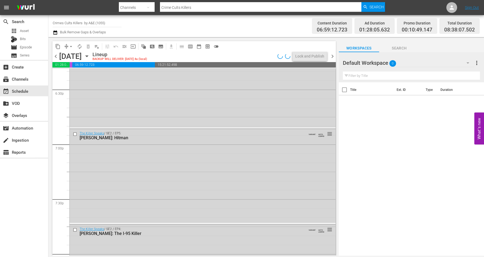
scroll to position [1942, 0]
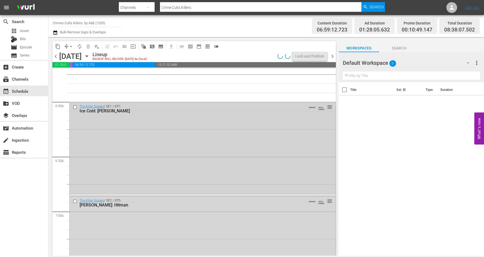
click at [157, 127] on div "The Killer Speaks / SE1 / EP1: Ice Cold: Levi King VARIANT AUTO-LOOPED reorder" at bounding box center [203, 148] width 266 height 93
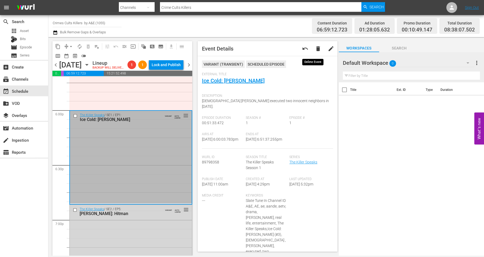
click at [315, 49] on span "delete" at bounding box center [318, 48] width 6 height 6
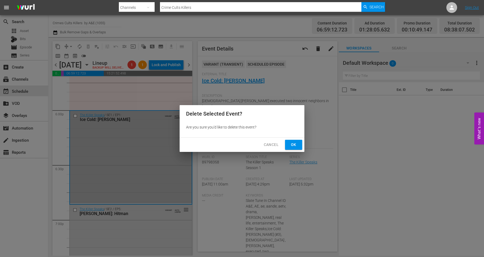
drag, startPoint x: 288, startPoint y: 144, endPoint x: 268, endPoint y: 144, distance: 20.4
click at [288, 144] on button "Ok" at bounding box center [293, 145] width 17 height 10
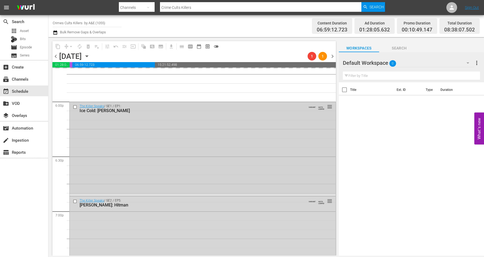
click at [158, 157] on div "The Killer Speaks / SE1 / EP1: Ice Cold: Levi King VARIANT AUTO-LOOPED reorder" at bounding box center [203, 148] width 266 height 93
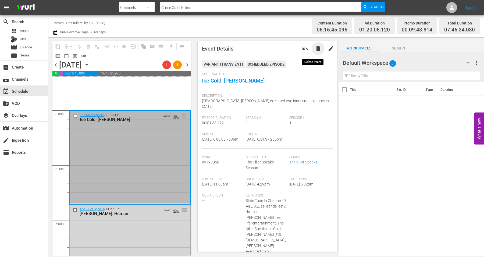
click at [315, 47] on span "delete" at bounding box center [318, 48] width 6 height 6
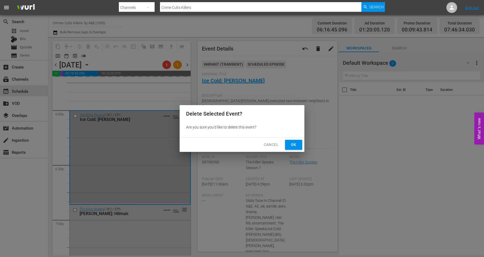
drag, startPoint x: 293, startPoint y: 141, endPoint x: 284, endPoint y: 143, distance: 8.8
click at [292, 141] on span "Ok" at bounding box center [293, 144] width 9 height 7
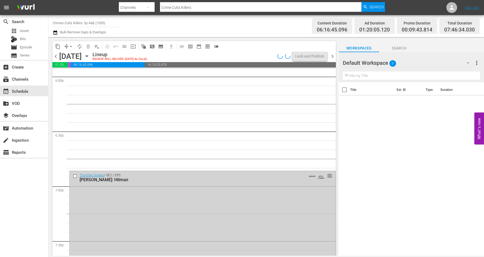
scroll to position [1976, 0]
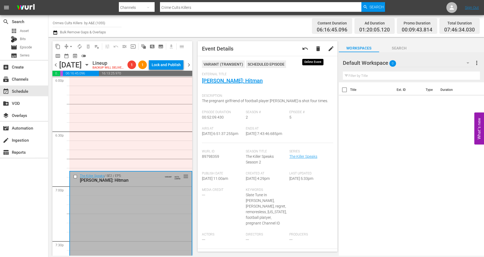
click at [315, 46] on span "delete" at bounding box center [318, 48] width 6 height 6
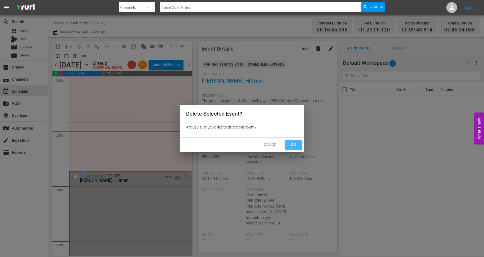
click at [289, 146] on span "Ok" at bounding box center [293, 144] width 9 height 7
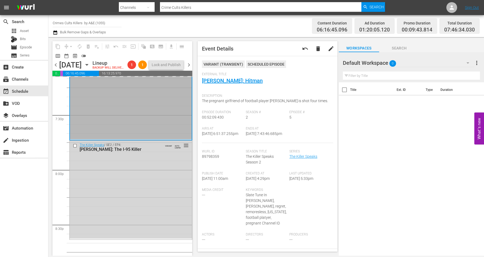
scroll to position [2110, 0]
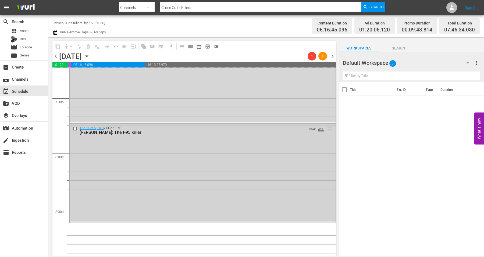
click at [132, 167] on div "The Killer Speaks / SE2 / EP4: Gary Ray Bowles: The I-95 Killer VARIANT AUTO-LO…" at bounding box center [203, 173] width 266 height 98
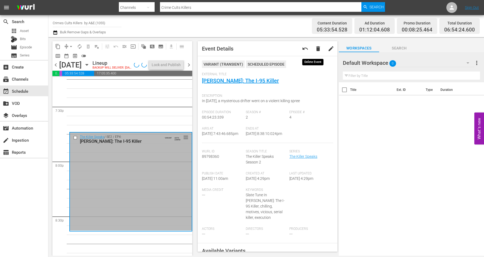
click at [315, 48] on span "delete" at bounding box center [318, 48] width 6 height 6
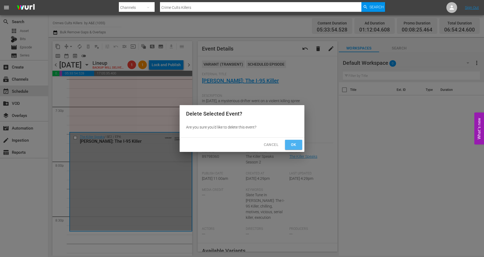
drag, startPoint x: 293, startPoint y: 146, endPoint x: 237, endPoint y: 145, distance: 56.5
click at [293, 146] on span "Ok" at bounding box center [293, 144] width 9 height 7
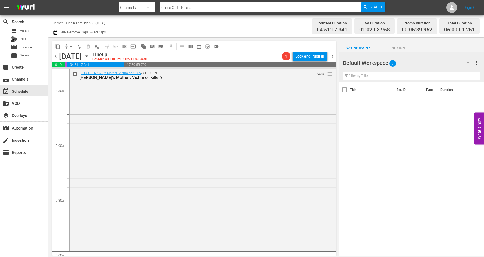
scroll to position [463, 0]
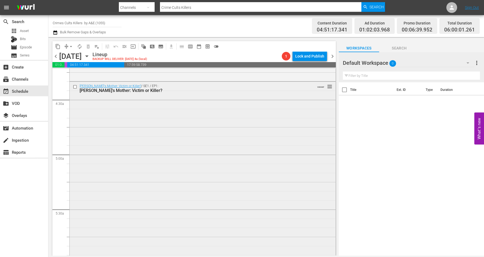
click at [205, 224] on div "JonBenet's Mother: Victim or Killer? / SE1 / EP1: JonBenet's Mother: Victim or …" at bounding box center [203, 172] width 266 height 181
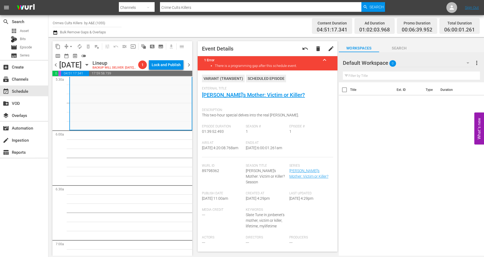
scroll to position [597, 0]
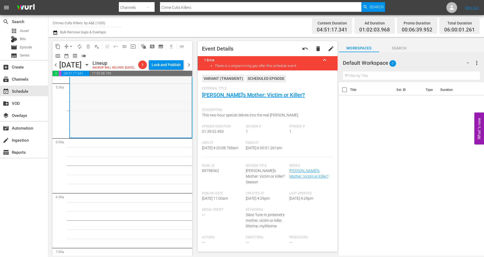
click at [134, 119] on div "JonBenet's Mother: Victim or Killer? / SE1 / EP1: JonBenet's Mother: Victim or …" at bounding box center [131, 46] width 122 height 181
click at [70, 45] on span "arrow_drop_down" at bounding box center [70, 46] width 5 height 5
click at [76, 56] on li "Align to Midnight" at bounding box center [71, 57] width 56 height 9
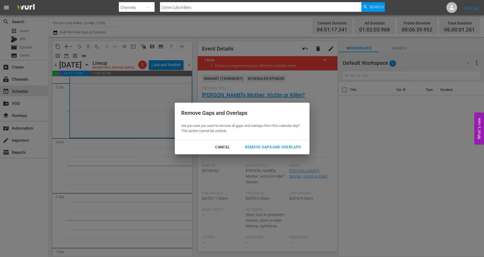
click at [276, 145] on div "Remove Gaps and Overlaps" at bounding box center [273, 147] width 64 height 7
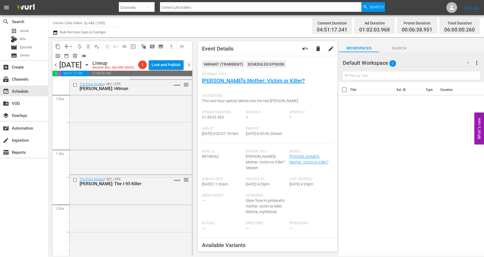
scroll to position [0, 0]
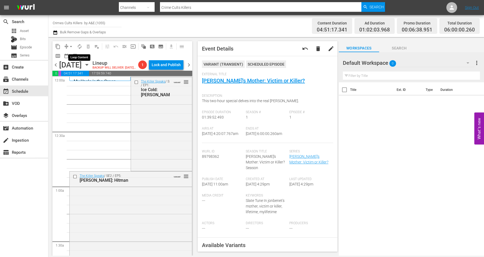
click at [80, 46] on span "autorenew_outlined" at bounding box center [79, 46] width 5 height 5
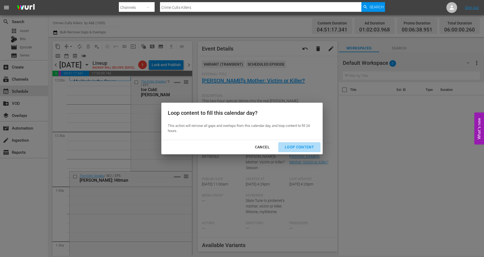
click at [302, 148] on div "Loop Content" at bounding box center [300, 147] width 38 height 7
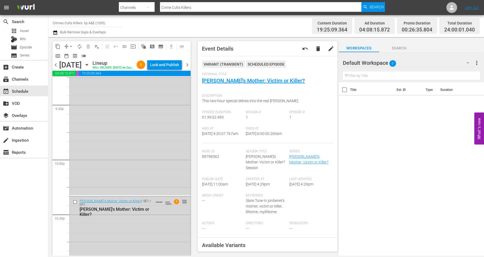
scroll to position [2464, 0]
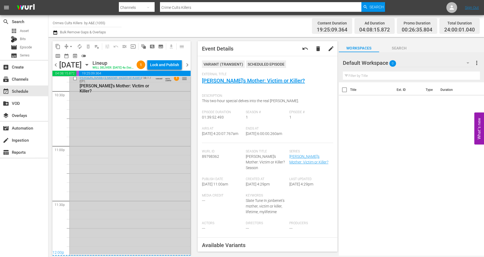
click at [148, 227] on div "JonBenet's Mother: Victim or Killer? / SE1 / EP1: JonBenet's Mother: Victim or …" at bounding box center [130, 163] width 121 height 181
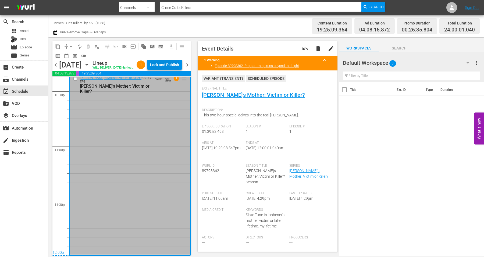
click at [155, 64] on div "Lock and Publish" at bounding box center [164, 65] width 29 height 10
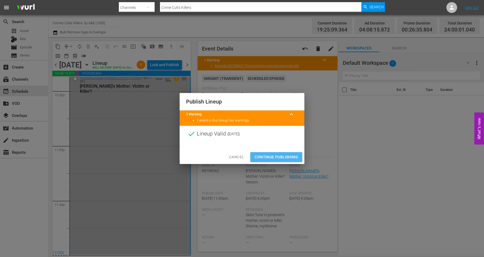
click at [279, 156] on span "Continue Publishing" at bounding box center [276, 157] width 43 height 7
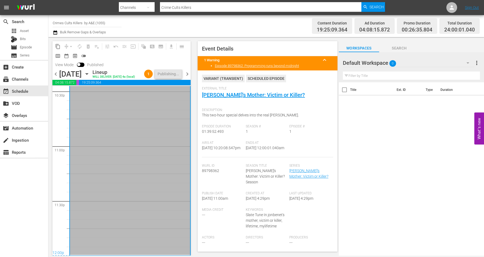
click at [188, 77] on span "chevron_right" at bounding box center [187, 74] width 7 height 7
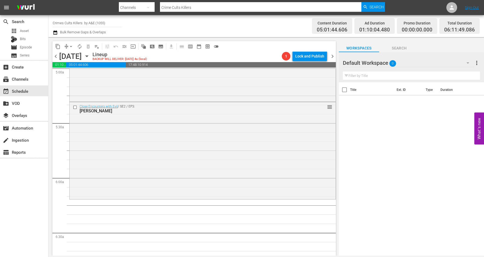
scroll to position [554, 0]
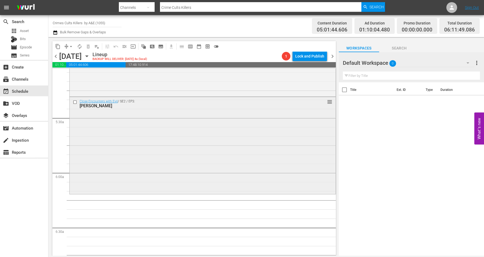
click at [148, 158] on div "Close Encounters with Evil / SE2 / EP3: Jerome Brudos reorder" at bounding box center [203, 145] width 266 height 96
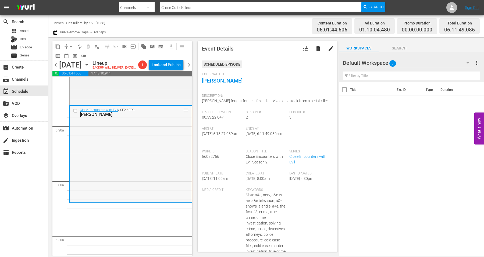
click at [158, 172] on div "Close Encounters with Evil / SE2 / EP3: Jerome Brudos reorder" at bounding box center [131, 154] width 122 height 96
click at [71, 46] on span "arrow_drop_down" at bounding box center [70, 46] width 5 height 5
click at [75, 56] on li "Align to Midnight" at bounding box center [71, 57] width 56 height 9
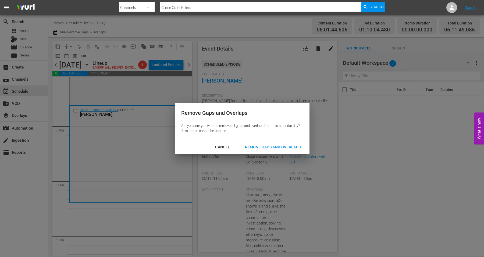
click at [286, 146] on div "Remove Gaps and Overlaps" at bounding box center [273, 147] width 64 height 7
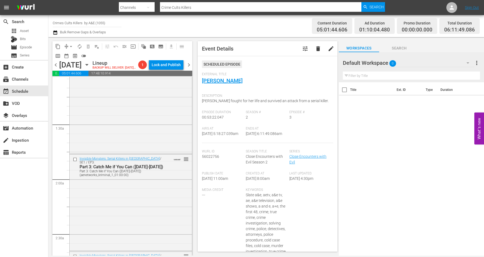
scroll to position [0, 0]
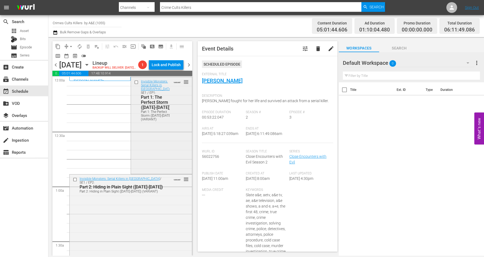
click at [150, 136] on div "Invisible Monsters: Serial Killers in America / SE1 / EP1: Part 1: The Perfect …" at bounding box center [161, 124] width 61 height 95
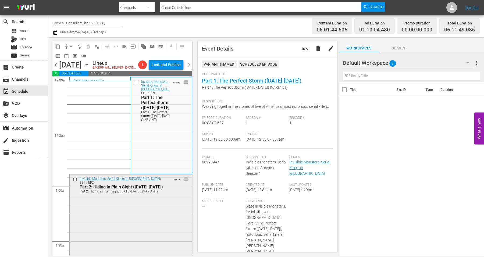
click at [119, 197] on div "Invisible Monsters: Serial Killers in America / SE1 / EP2: Part 2: Hiding in Pl…" at bounding box center [131, 222] width 122 height 95
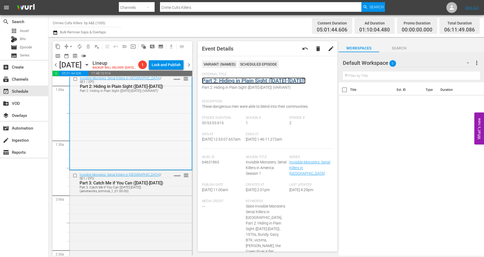
scroll to position [134, 0]
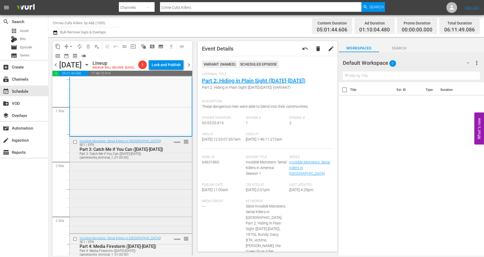
click at [127, 178] on div "Invisible Monsters: Serial Killers in America / SE1 / EP3: Part 3: Catch Me if …" at bounding box center [131, 184] width 122 height 95
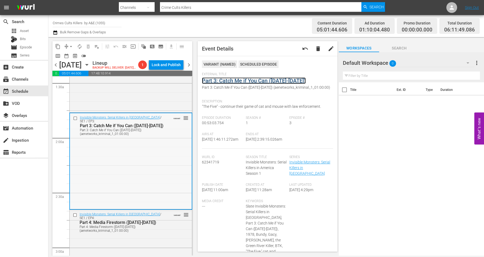
scroll to position [235, 0]
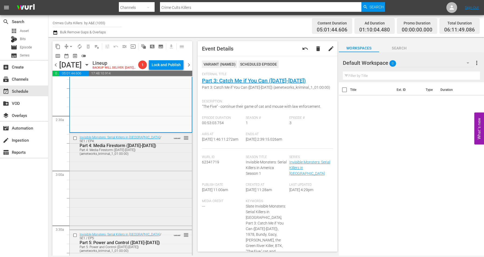
click at [141, 170] on div "Invisible Monsters: Serial Killers in America / SE1 / EP4: Part 4: Media Firest…" at bounding box center [131, 180] width 122 height 95
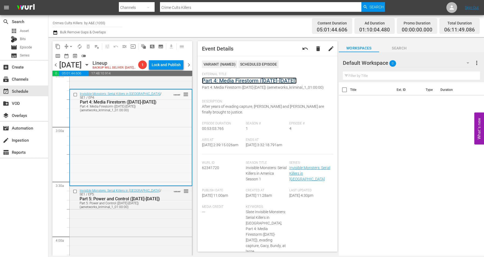
scroll to position [336, 0]
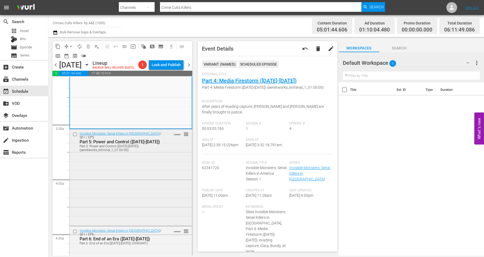
click at [135, 160] on div "Invisible Monsters: Serial Killers in America / SE1 / EP5: Part 5: Power and Co…" at bounding box center [131, 176] width 122 height 95
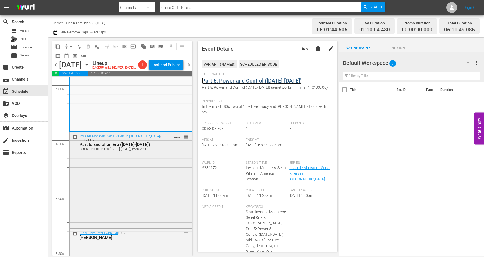
scroll to position [437, 0]
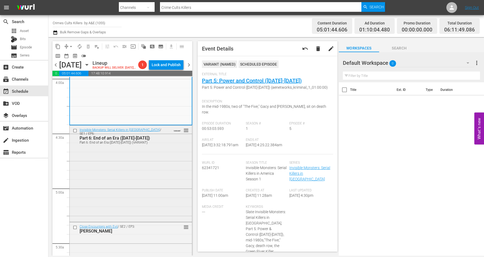
click at [140, 165] on div "Invisible Monsters: Serial Killers in America / SE1 / EP6: Part 6: End of an Er…" at bounding box center [131, 173] width 122 height 95
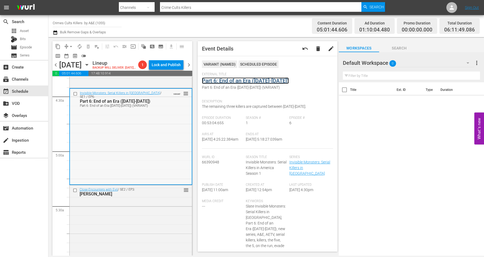
scroll to position [504, 0]
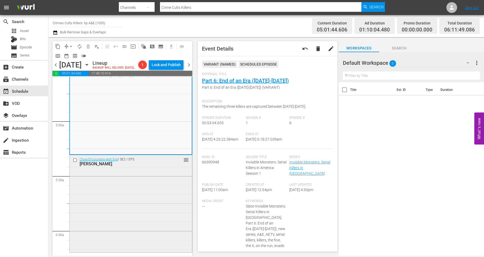
click at [116, 203] on div "Close Encounters with Evil / SE2 / EP3: Jerome Brudos reorder" at bounding box center [131, 203] width 122 height 96
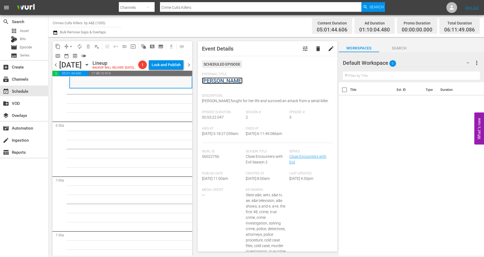
scroll to position [639, 0]
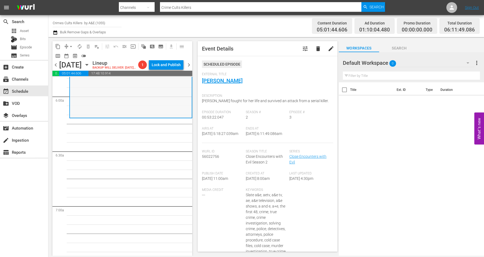
click at [139, 100] on div "Close Encounters with Evil / SE2 / EP3: Jerome Brudos reorder" at bounding box center [131, 69] width 122 height 96
click at [70, 45] on span "arrow_drop_down" at bounding box center [70, 46] width 5 height 5
click at [82, 55] on li "Align to Midnight" at bounding box center [71, 57] width 56 height 9
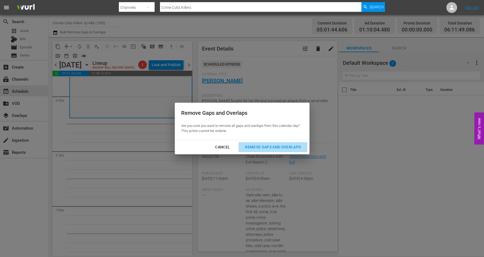
drag, startPoint x: 282, startPoint y: 147, endPoint x: 287, endPoint y: 135, distance: 12.8
click at [282, 147] on div "Remove Gaps and Overlaps" at bounding box center [273, 147] width 64 height 7
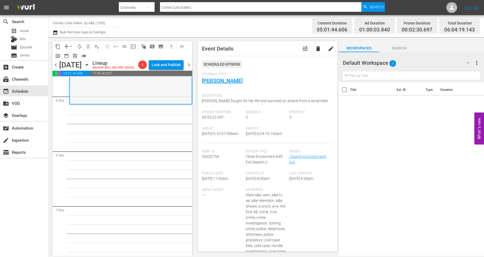
click at [136, 97] on div "Close Encounters with Evil / SE2 / EP3: Jerome Brudos reorder" at bounding box center [131, 56] width 122 height 96
click at [72, 47] on span "arrow_drop_down" at bounding box center [70, 46] width 5 height 5
click at [79, 58] on li "Align to Midnight" at bounding box center [71, 57] width 56 height 9
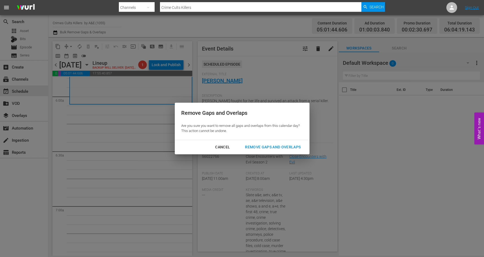
click at [271, 147] on div "Remove Gaps and Overlaps" at bounding box center [273, 147] width 64 height 7
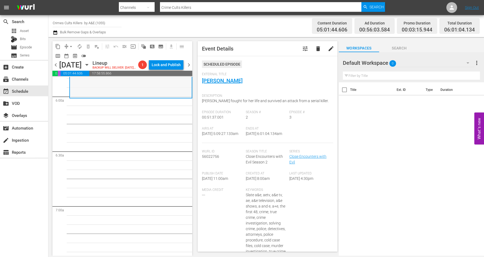
click at [94, 88] on div "Close Encounters with Evil / SE2 / EP3: Jerome Brudos reorder" at bounding box center [131, 51] width 122 height 93
click at [70, 45] on span "arrow_drop_down" at bounding box center [70, 46] width 5 height 5
click at [79, 55] on li "Align to Midnight" at bounding box center [71, 57] width 56 height 9
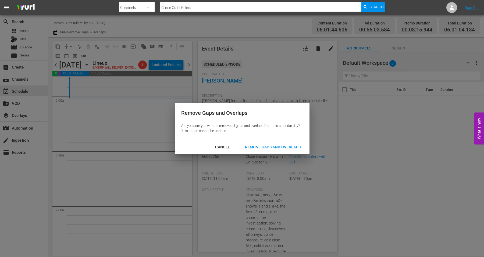
click at [272, 147] on div "Remove Gaps and Overlaps" at bounding box center [273, 147] width 64 height 7
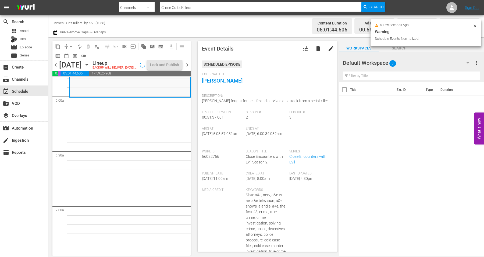
scroll to position [630, 0]
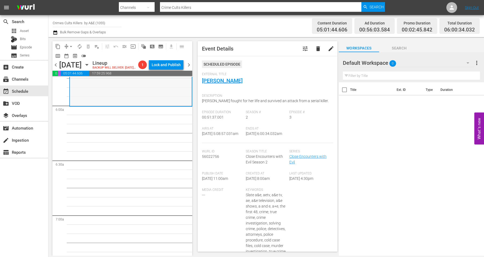
click at [137, 94] on div "Close Encounters with Evil / SE2 / EP3: Jerome Brudos reorder" at bounding box center [131, 59] width 122 height 93
drag, startPoint x: 102, startPoint y: 93, endPoint x: 77, endPoint y: 67, distance: 36.5
click at [102, 93] on div "Close Encounters with Evil / SE2 / EP3: Jerome Brudos reorder" at bounding box center [131, 59] width 122 height 93
click at [70, 45] on span "arrow_drop_down" at bounding box center [70, 46] width 5 height 5
click at [71, 55] on li "Align to Midnight" at bounding box center [71, 57] width 56 height 9
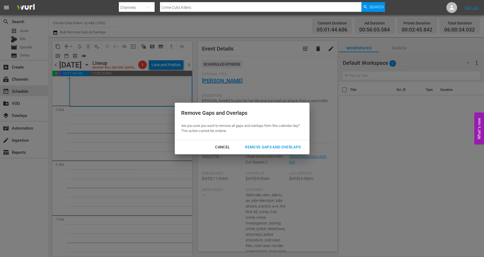
click at [280, 147] on div "Remove Gaps and Overlaps" at bounding box center [273, 147] width 64 height 7
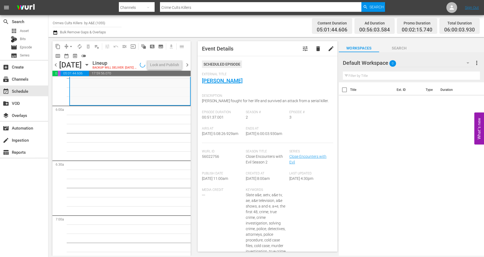
scroll to position [639, 0]
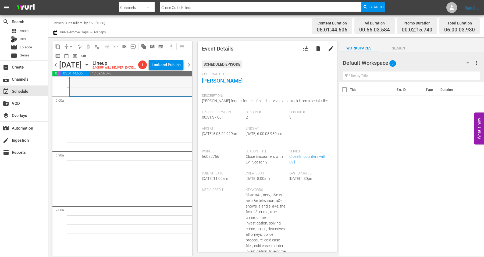
click at [120, 88] on div "Close Encounters with Evil / SE2 / EP3: Jerome Brudos reorder" at bounding box center [131, 49] width 122 height 93
click at [70, 45] on span "arrow_drop_down" at bounding box center [70, 46] width 5 height 5
click at [72, 55] on li "Align to Midnight" at bounding box center [71, 57] width 56 height 9
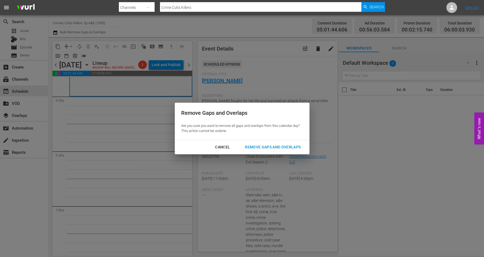
click at [277, 147] on div "Remove Gaps and Overlaps" at bounding box center [273, 147] width 64 height 7
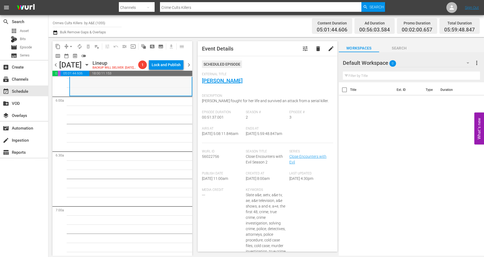
click at [166, 88] on div "Close Encounters with Evil / SE2 / EP3: Jerome Brudos reorder" at bounding box center [131, 48] width 122 height 93
click at [80, 45] on span "autorenew_outlined" at bounding box center [79, 46] width 5 height 5
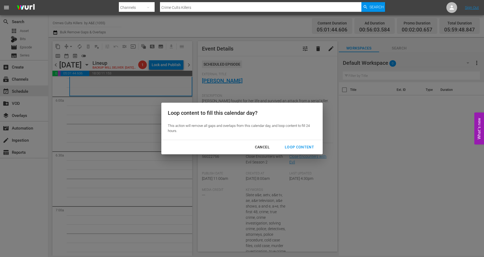
click at [304, 146] on div "Loop Content" at bounding box center [300, 147] width 38 height 7
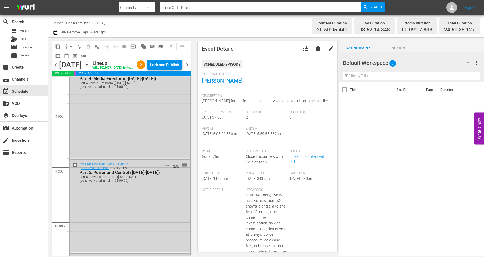
scroll to position [2549, 0]
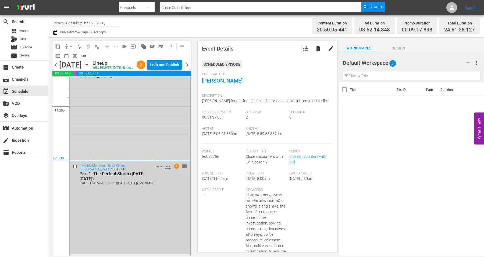
click at [151, 230] on div "Invisible Monsters: Serial Killers in America / SE1 / EP1: Part 1: The Perfect …" at bounding box center [130, 207] width 121 height 93
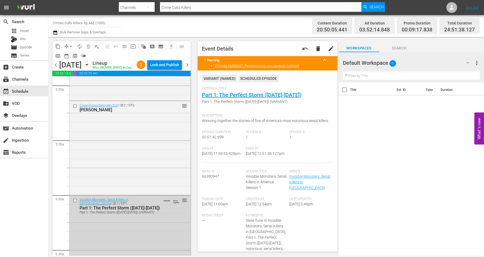
scroll to position [532, 0]
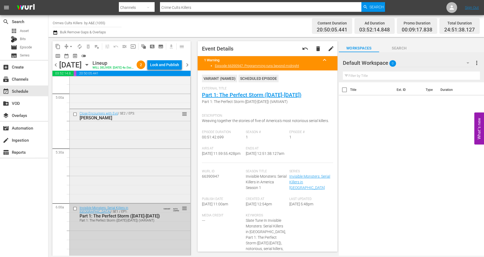
click at [130, 161] on div "Close Encounters with Evil / SE2 / EP3: Jerome Brudos reorder" at bounding box center [130, 155] width 121 height 93
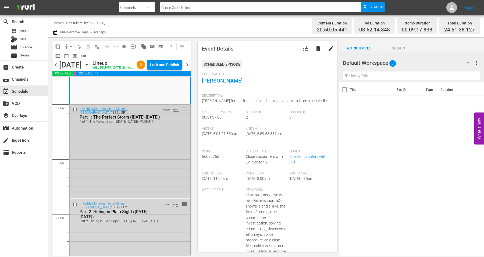
scroll to position [599, 0]
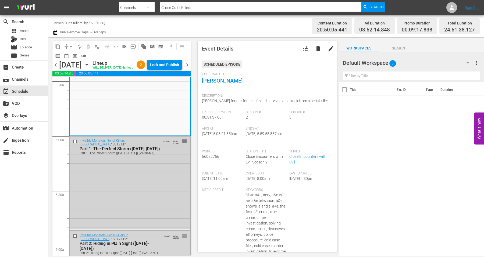
click at [109, 171] on div "Invisible Monsters: Serial Killers in America / SE1 / EP1: Part 1: The Perfect …" at bounding box center [130, 182] width 121 height 93
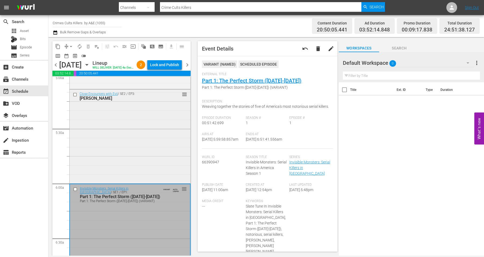
scroll to position [605, 0]
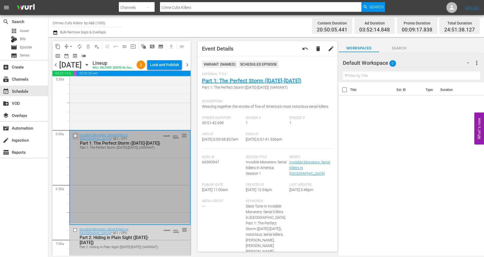
click at [74, 136] on input "checkbox" at bounding box center [76, 136] width 6 height 5
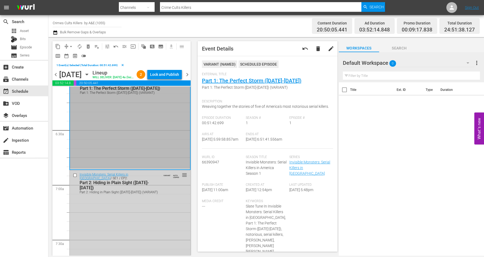
scroll to position [672, 0]
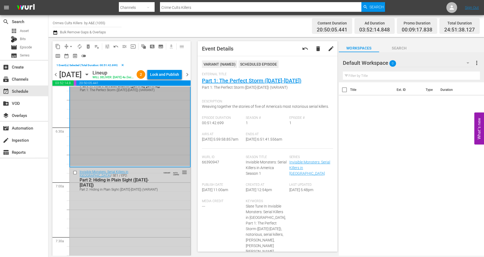
click at [76, 172] on input "checkbox" at bounding box center [76, 172] width 6 height 5
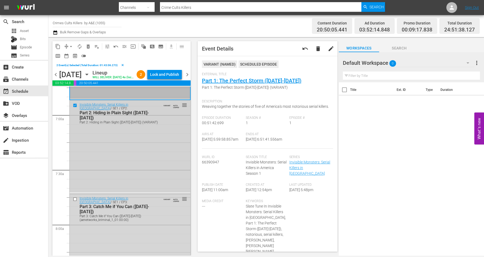
scroll to position [773, 0]
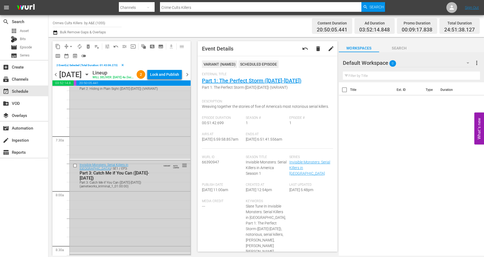
click at [75, 164] on input "checkbox" at bounding box center [76, 166] width 6 height 5
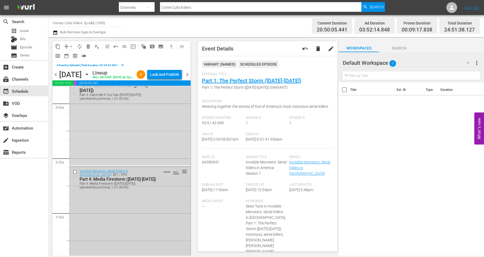
scroll to position [874, 0]
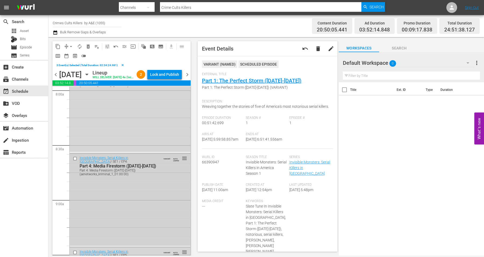
click at [75, 158] on input "checkbox" at bounding box center [76, 159] width 6 height 5
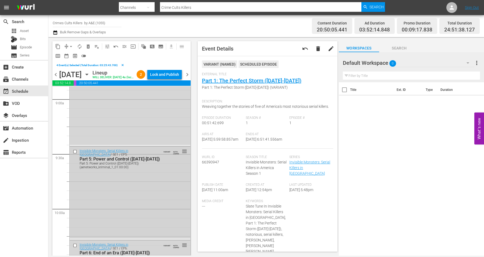
click at [75, 151] on input "checkbox" at bounding box center [76, 151] width 6 height 5
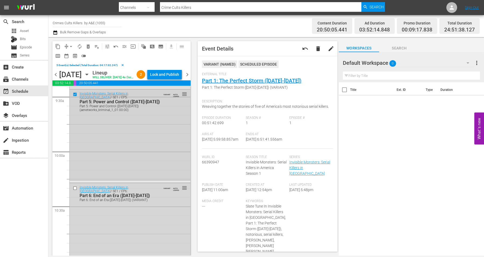
scroll to position [1042, 0]
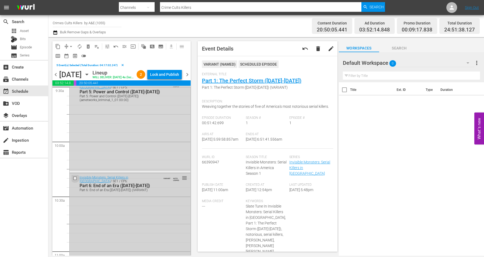
click at [75, 178] on input "checkbox" at bounding box center [76, 178] width 6 height 5
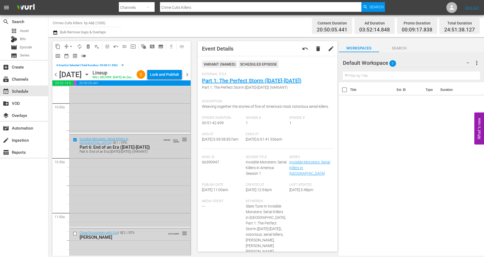
scroll to position [1143, 0]
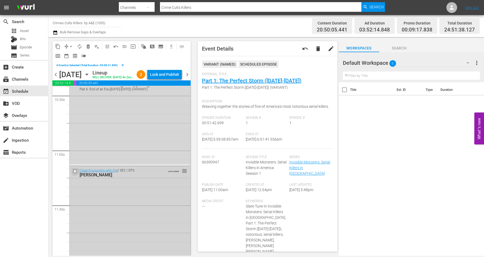
click at [74, 171] on input "checkbox" at bounding box center [76, 171] width 6 height 5
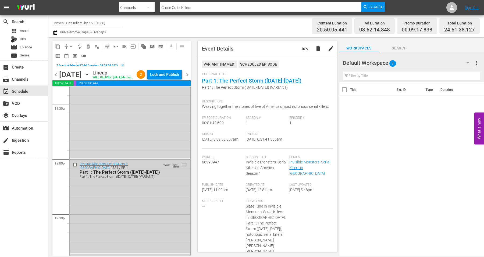
scroll to position [1311, 0]
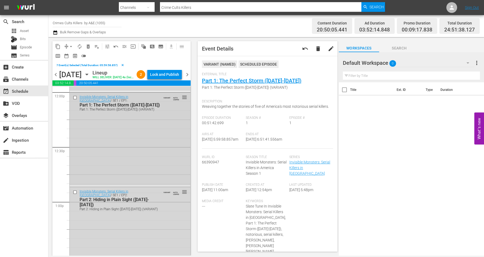
click at [76, 99] on input "checkbox" at bounding box center [76, 97] width 6 height 5
click at [77, 191] on input "checkbox" at bounding box center [76, 192] width 6 height 5
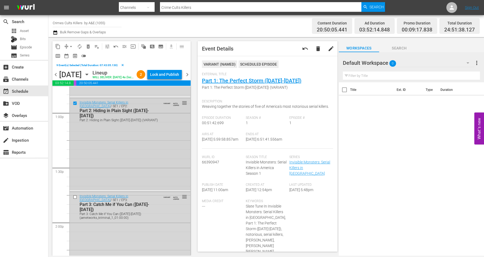
scroll to position [1412, 0]
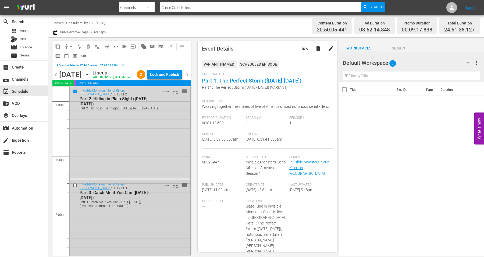
click at [74, 185] on input "checkbox" at bounding box center [76, 185] width 6 height 5
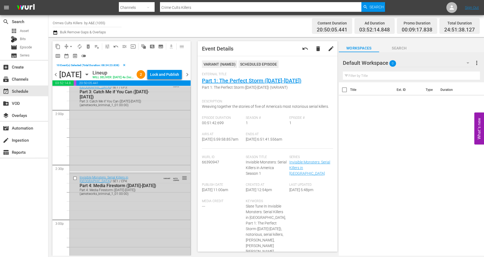
click at [75, 178] on input "checkbox" at bounding box center [76, 178] width 6 height 5
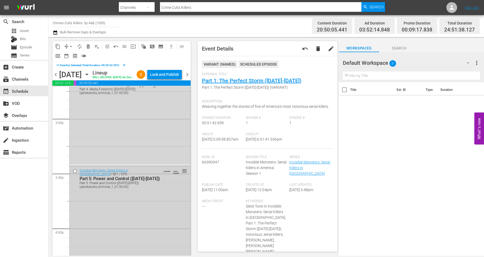
click at [73, 171] on input "checkbox" at bounding box center [76, 171] width 6 height 5
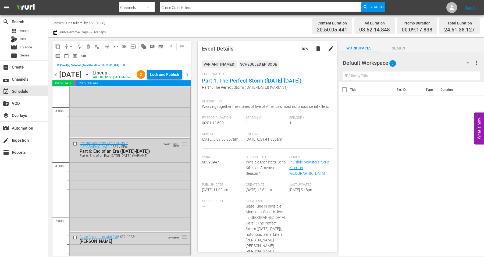
scroll to position [1748, 0]
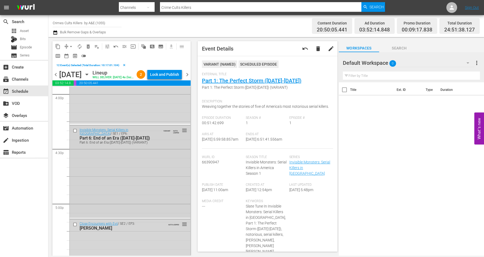
click at [74, 131] on input "checkbox" at bounding box center [76, 131] width 6 height 5
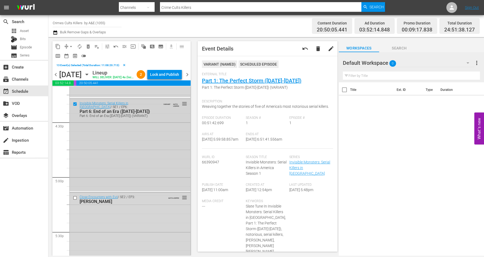
scroll to position [1782, 0]
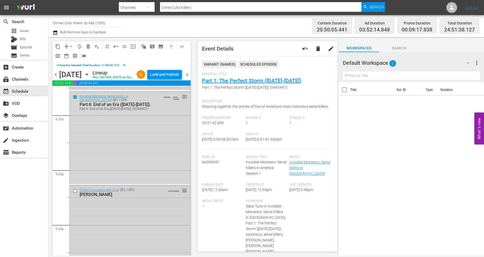
click at [75, 190] on input "checkbox" at bounding box center [76, 191] width 6 height 5
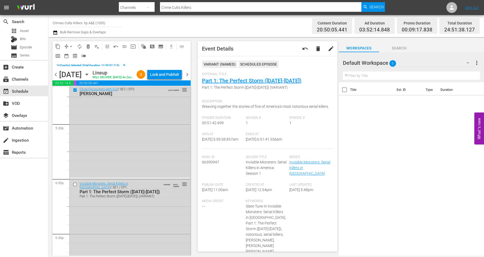
scroll to position [1916, 0]
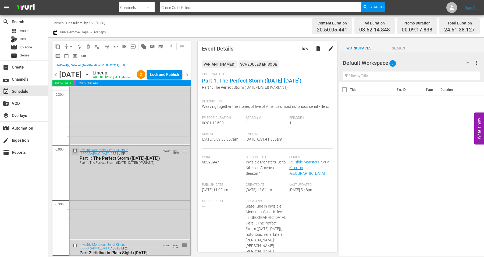
click at [74, 151] on input "checkbox" at bounding box center [76, 151] width 6 height 5
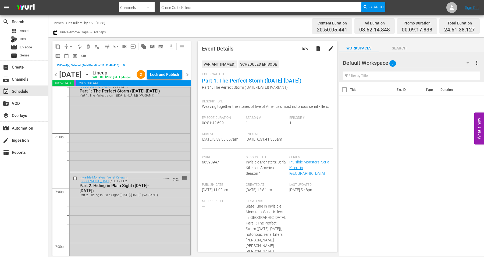
scroll to position [2017, 0]
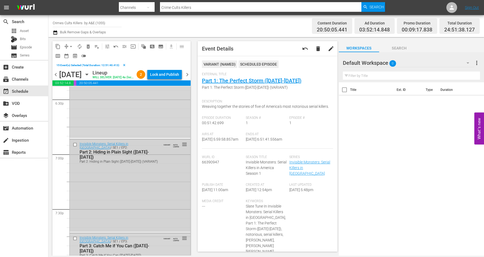
click at [75, 146] on input "checkbox" at bounding box center [76, 144] width 6 height 5
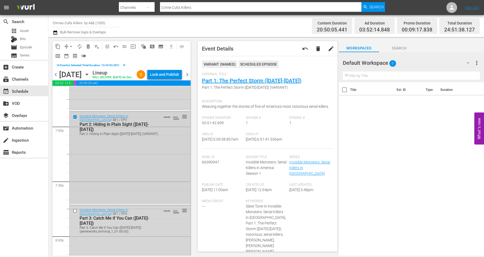
scroll to position [2084, 0]
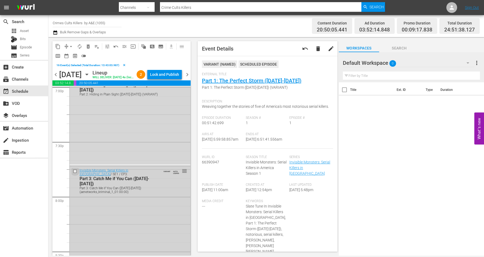
click at [75, 169] on input "checkbox" at bounding box center [76, 171] width 6 height 5
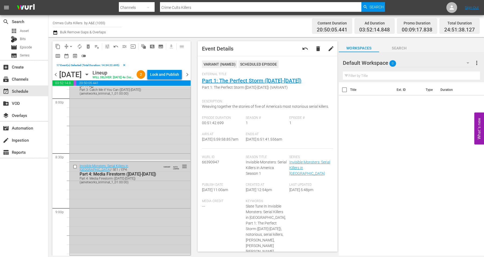
scroll to position [2185, 0]
click at [75, 163] on input "checkbox" at bounding box center [76, 164] width 6 height 5
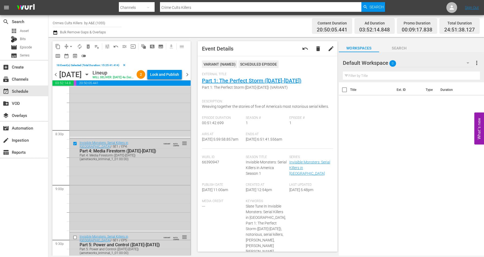
scroll to position [2253, 0]
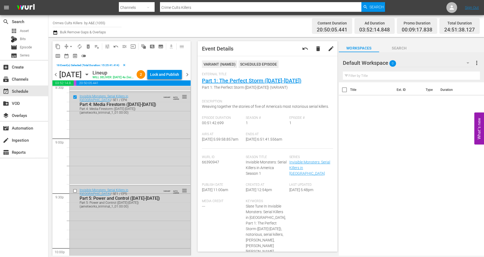
click at [75, 190] on input "checkbox" at bounding box center [76, 191] width 6 height 5
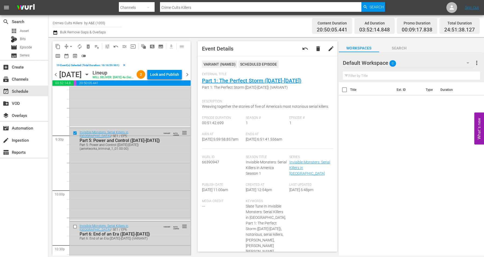
scroll to position [2353, 0]
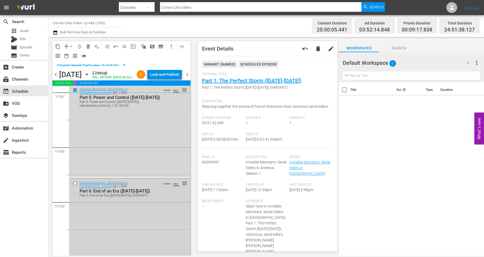
click at [75, 183] on input "checkbox" at bounding box center [76, 184] width 6 height 5
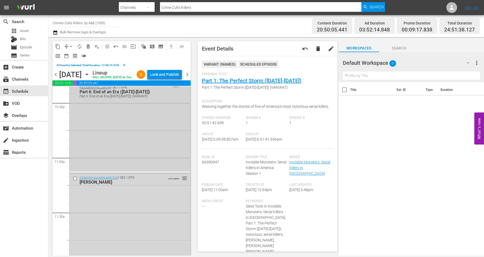
scroll to position [2454, 0]
click at [74, 177] on input "checkbox" at bounding box center [76, 177] width 6 height 5
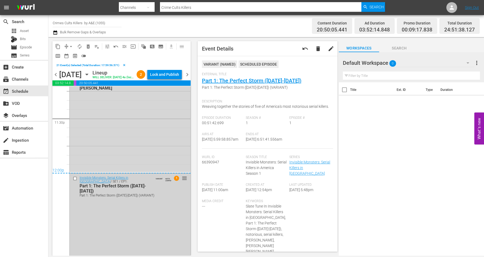
scroll to position [2555, 0]
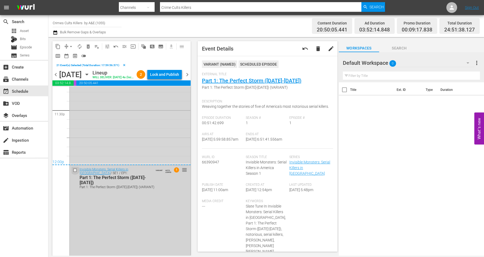
click at [75, 169] on input "checkbox" at bounding box center [76, 170] width 6 height 5
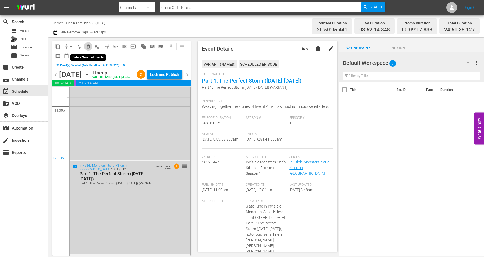
click at [89, 46] on span "delete_forever_outlined" at bounding box center [88, 46] width 5 height 5
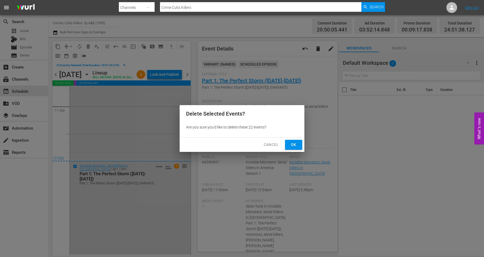
click at [291, 145] on span "Ok" at bounding box center [293, 144] width 9 height 7
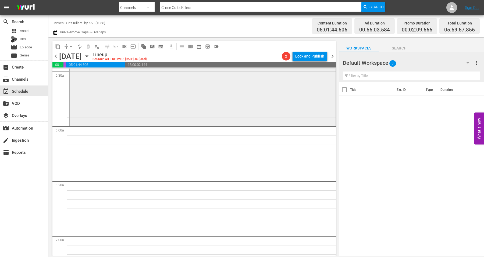
scroll to position [595, 0]
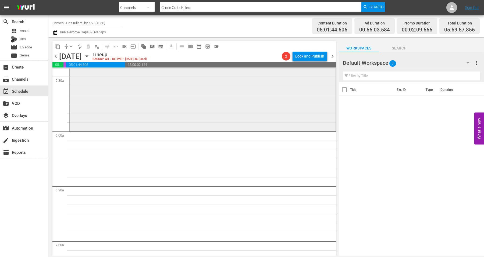
click at [98, 118] on div "Close Encounters with Evil / SE2 / EP3: Jerome Brudos reorder" at bounding box center [203, 83] width 266 height 93
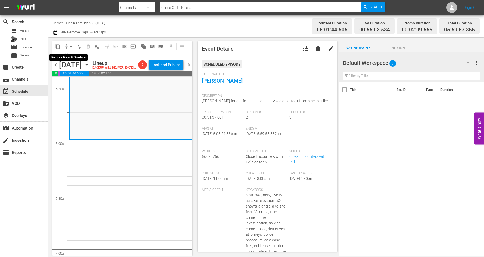
click at [70, 46] on span "arrow_drop_down" at bounding box center [70, 46] width 5 height 5
click at [66, 55] on li "Align to Midnight" at bounding box center [71, 57] width 56 height 9
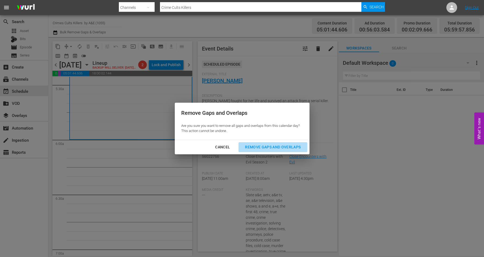
drag, startPoint x: 270, startPoint y: 148, endPoint x: 271, endPoint y: 141, distance: 7.3
click at [270, 147] on div "Remove Gaps and Overlaps" at bounding box center [273, 147] width 64 height 7
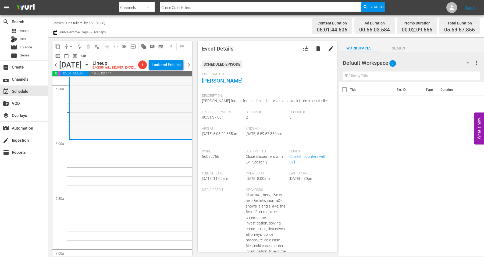
click at [81, 111] on div "Close Encounters with Evil / SE2 / EP3: Jerome Brudos reorder" at bounding box center [131, 92] width 122 height 93
click at [65, 45] on span "compress" at bounding box center [66, 46] width 5 height 5
click at [72, 46] on span "arrow_drop_down" at bounding box center [70, 46] width 5 height 5
click at [70, 56] on li "Align to Midnight" at bounding box center [71, 57] width 56 height 9
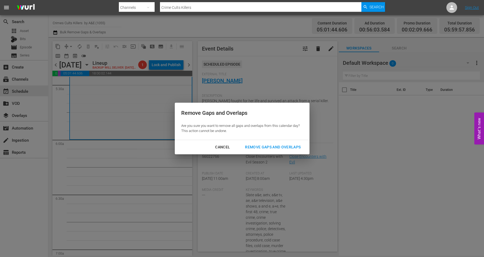
click at [286, 144] on div "Remove Gaps and Overlaps" at bounding box center [273, 147] width 64 height 7
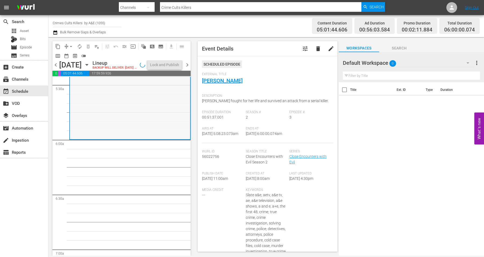
click at [132, 125] on div "Close Encounters with Evil / SE2 / EP3: Jerome Brudos reorder" at bounding box center [130, 92] width 120 height 93
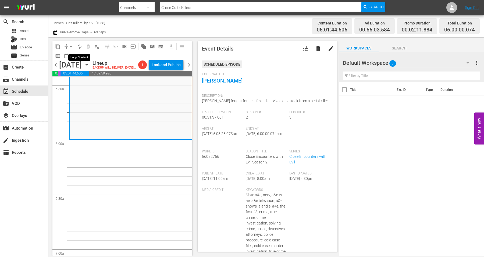
click at [81, 46] on span "autorenew_outlined" at bounding box center [79, 46] width 5 height 5
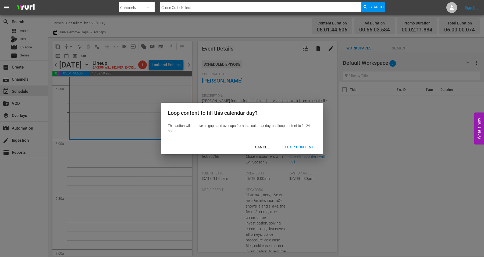
click at [287, 147] on div "Loop Content" at bounding box center [300, 147] width 38 height 7
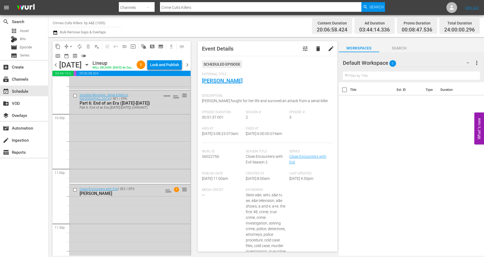
scroll to position [2455, 0]
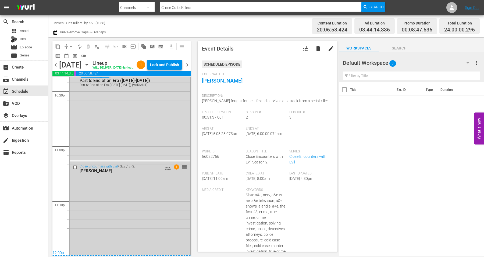
click at [133, 222] on div "Close Encounters with Evil / SE2 / EP3: Jerome Brudos AUTO-LOOPED 1 reorder" at bounding box center [130, 208] width 121 height 93
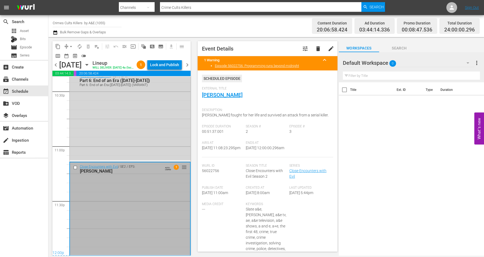
click at [168, 64] on div "Lock and Publish" at bounding box center [164, 65] width 29 height 10
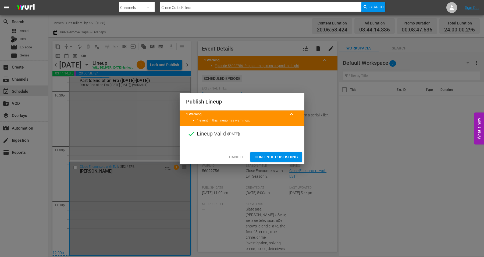
click at [271, 155] on span "Continue Publishing" at bounding box center [276, 157] width 43 height 7
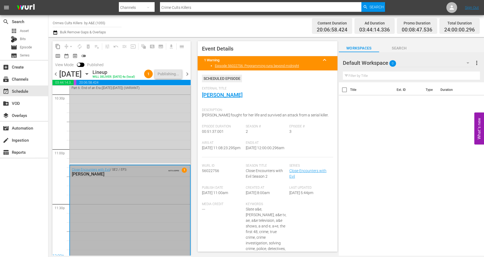
scroll to position [2464, 0]
click at [56, 74] on span "chevron_left" at bounding box center [55, 74] width 7 height 7
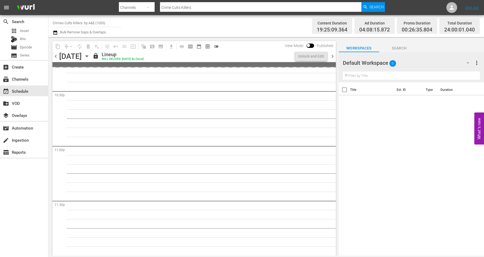
scroll to position [2446, 0]
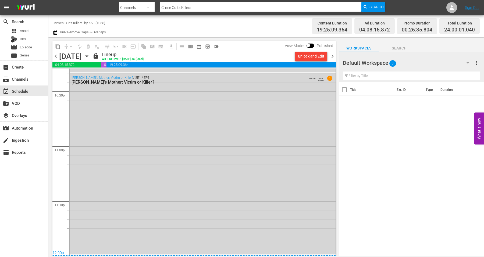
click at [57, 56] on span "chevron_left" at bounding box center [55, 56] width 7 height 7
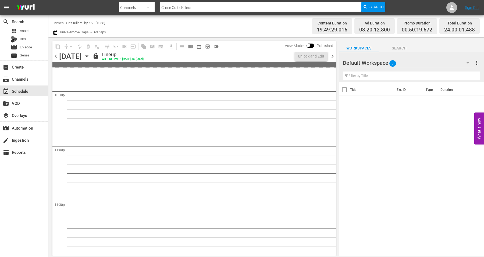
scroll to position [2446, 0]
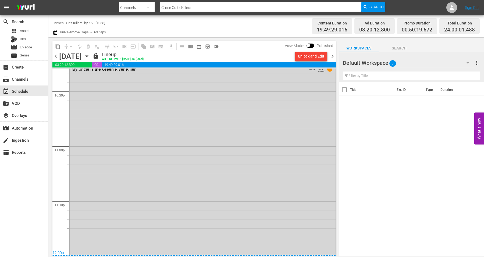
click at [57, 56] on span "chevron_left" at bounding box center [55, 56] width 7 height 7
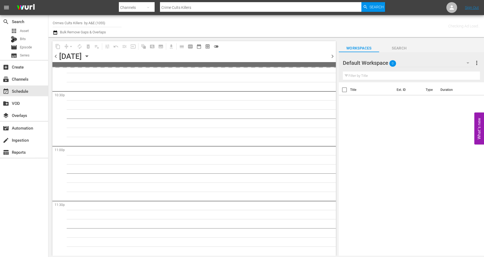
scroll to position [2446, 0]
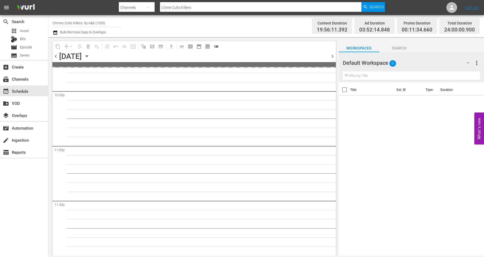
click at [332, 56] on span "chevron_right" at bounding box center [332, 56] width 7 height 7
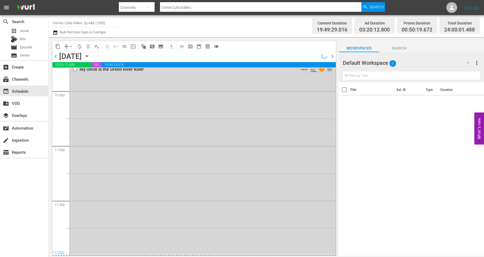
click at [332, 56] on span "chevron_right" at bounding box center [332, 56] width 7 height 7
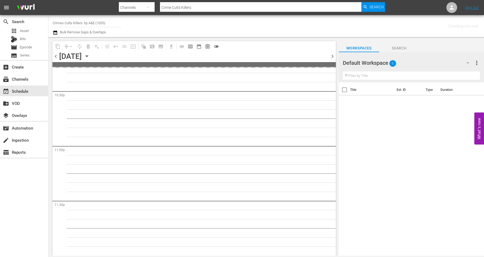
scroll to position [2446, 0]
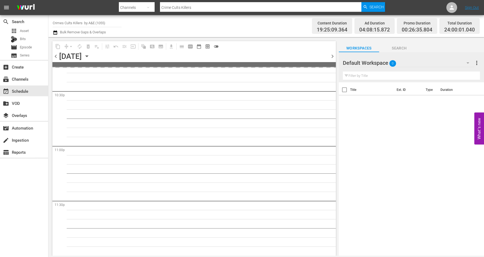
click at [332, 56] on span "chevron_right" at bounding box center [332, 56] width 7 height 7
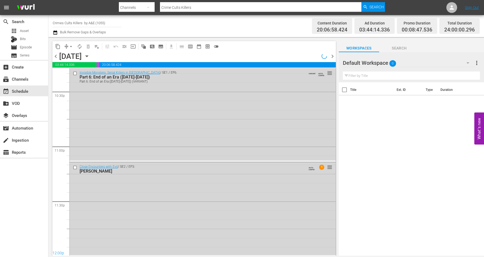
scroll to position [2446, 0]
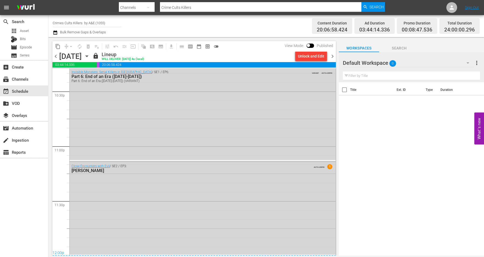
click at [331, 57] on span "chevron_right" at bounding box center [332, 56] width 7 height 7
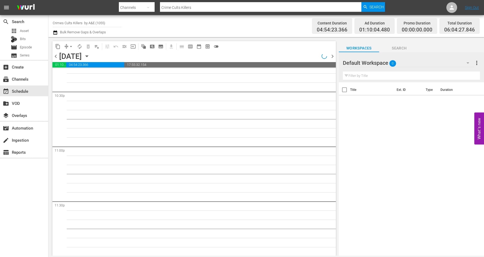
scroll to position [2446, 0]
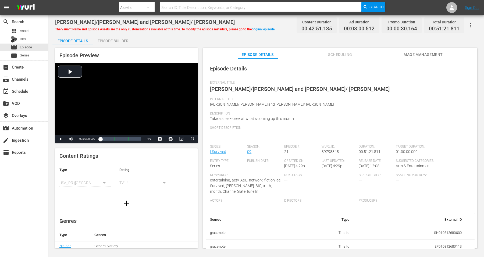
click at [110, 40] on div "Episode Builder" at bounding box center [113, 40] width 40 height 13
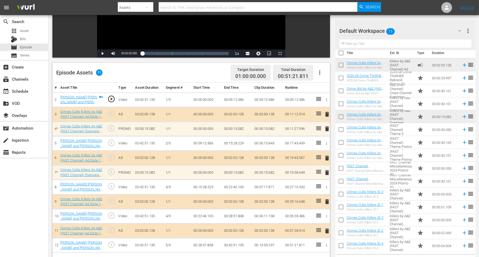
scroll to position [106, 0]
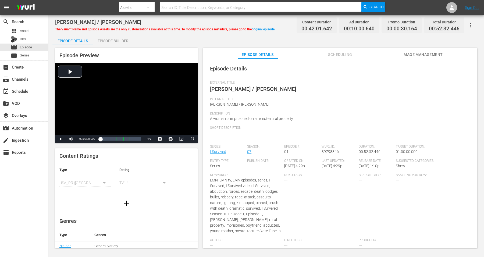
click at [111, 40] on div "Episode Builder" at bounding box center [113, 40] width 40 height 13
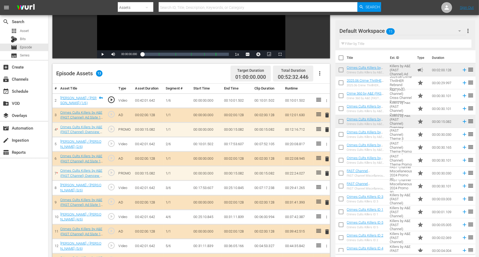
scroll to position [101, 0]
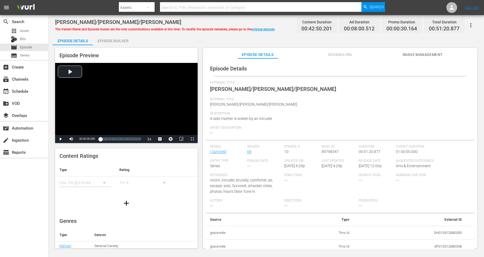
click at [116, 40] on div "Episode Builder" at bounding box center [113, 40] width 40 height 13
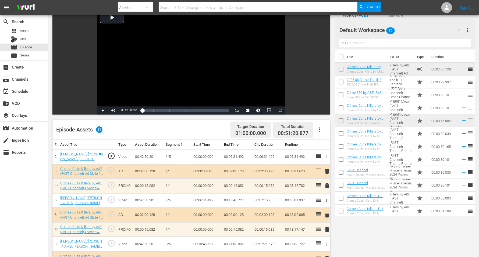
scroll to position [67, 0]
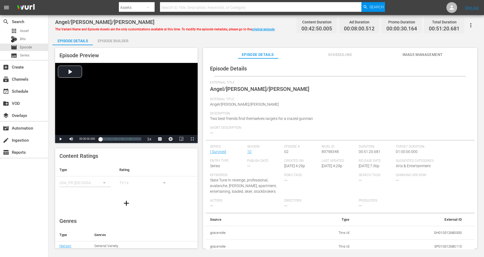
click at [115, 38] on div "Episode Builder" at bounding box center [113, 40] width 40 height 13
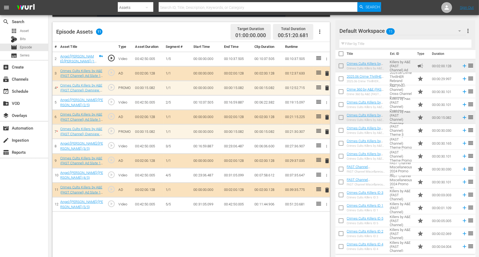
scroll to position [5, 0]
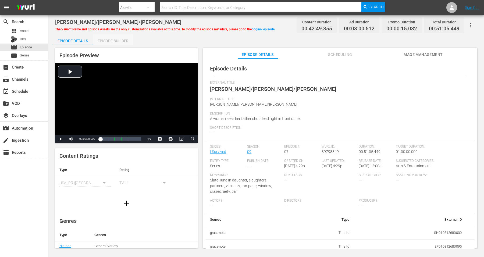
click at [116, 40] on div "Episode Builder" at bounding box center [113, 40] width 40 height 13
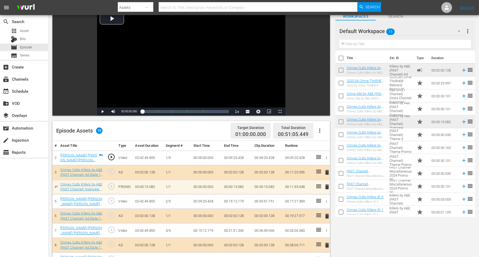
scroll to position [101, 0]
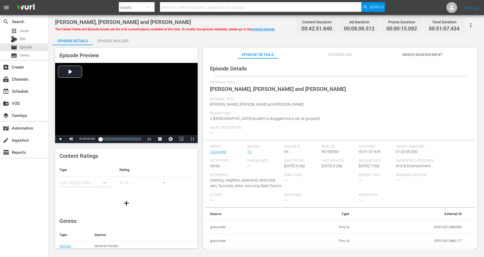
drag, startPoint x: 107, startPoint y: 41, endPoint x: 115, endPoint y: 37, distance: 8.5
click at [107, 41] on div "Episode Builder" at bounding box center [113, 40] width 40 height 13
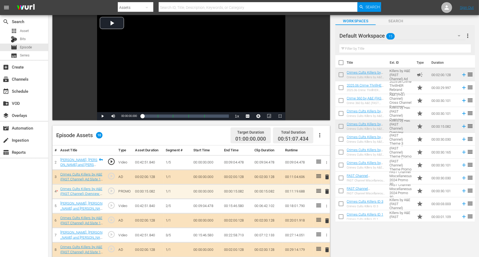
scroll to position [101, 0]
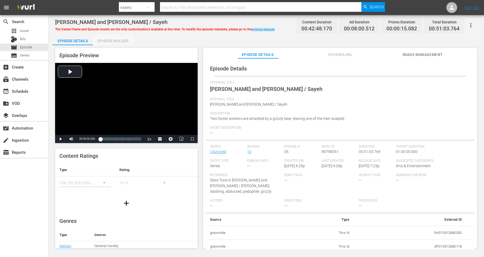
click at [107, 41] on div "Episode Builder" at bounding box center [113, 40] width 40 height 13
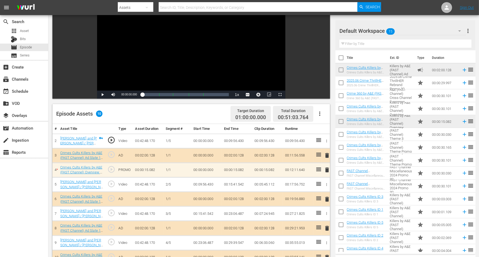
scroll to position [101, 0]
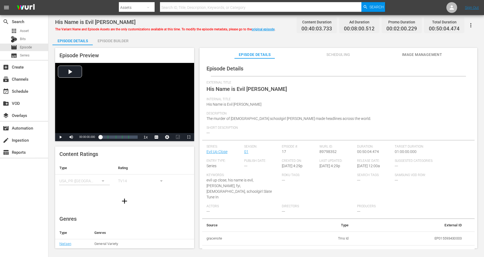
click at [124, 40] on div "Episode Builder" at bounding box center [113, 40] width 40 height 13
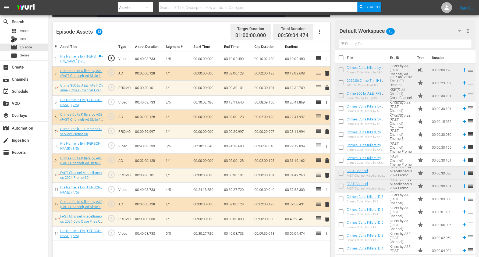
click at [387, 30] on icon "button" at bounding box center [459, 31] width 6 height 6
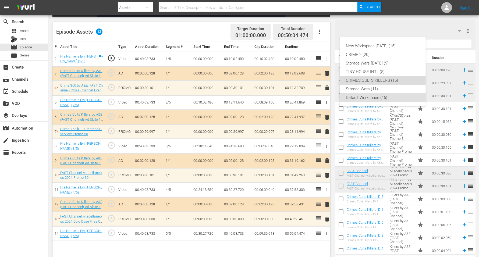
click at [371, 81] on div "CRIMES CULTS KILLERS (15)" at bounding box center [382, 80] width 73 height 9
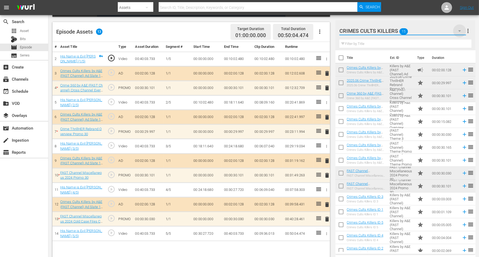
click at [387, 30] on icon "button" at bounding box center [459, 31] width 6 height 6
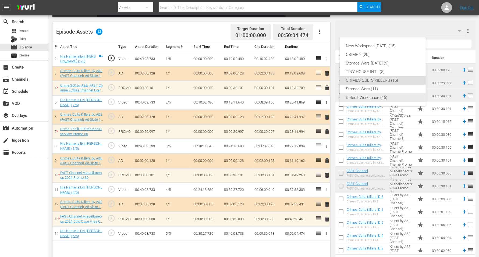
click at [364, 98] on div "Default Workspace (15)" at bounding box center [382, 97] width 73 height 9
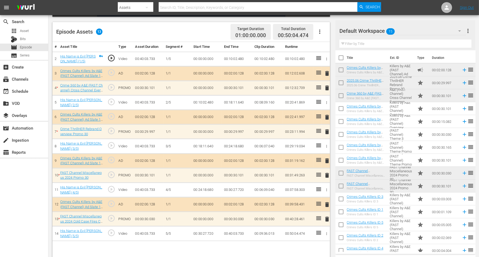
click at [387, 31] on icon "button" at bounding box center [459, 31] width 6 height 6
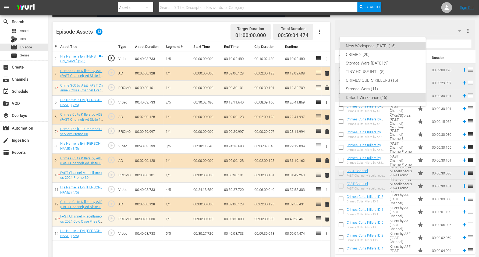
click at [378, 45] on div "New Workspace [DATE] (15)" at bounding box center [382, 46] width 73 height 9
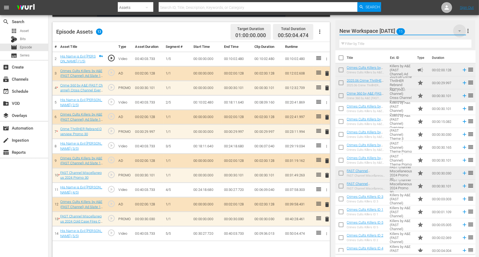
click at [387, 30] on icon "button" at bounding box center [459, 31] width 6 height 6
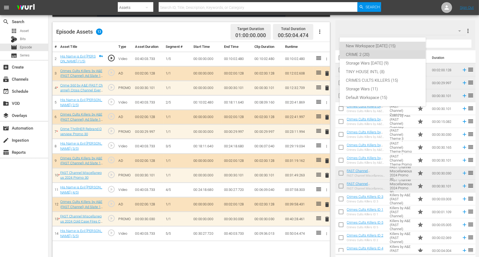
click at [359, 55] on div "CRIME 2 (20)" at bounding box center [382, 54] width 73 height 9
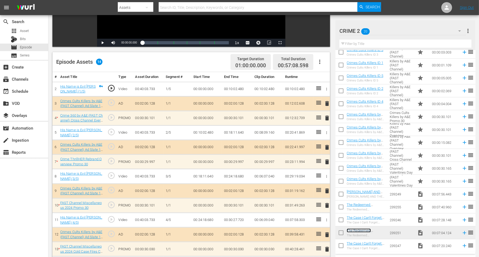
scroll to position [140, 0]
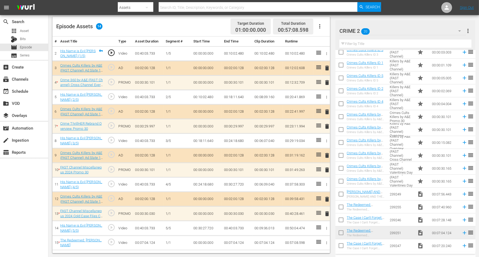
click at [326, 110] on span "delete" at bounding box center [327, 112] width 6 height 6
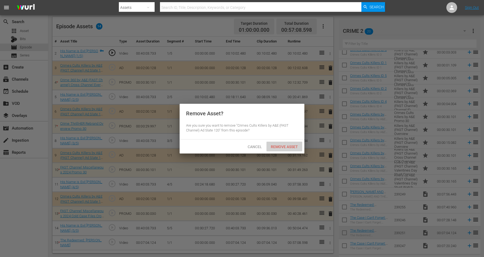
click at [290, 145] on span "Remove Asset" at bounding box center [285, 147] width 36 height 4
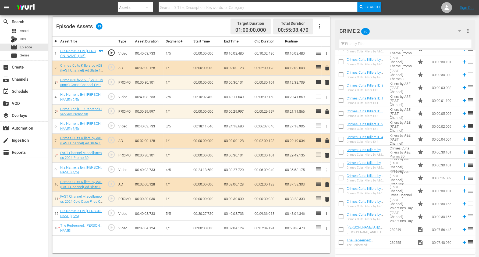
scroll to position [2, 0]
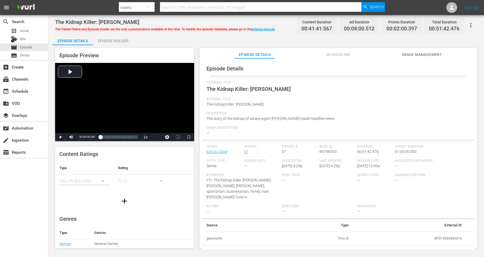
click at [120, 38] on div "Episode Builder" at bounding box center [113, 40] width 40 height 13
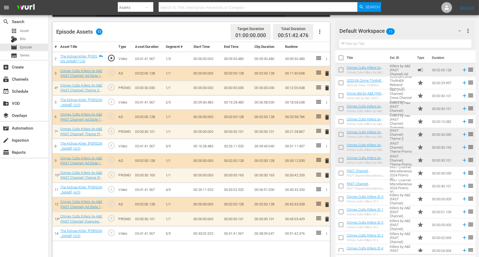
scroll to position [140, 0]
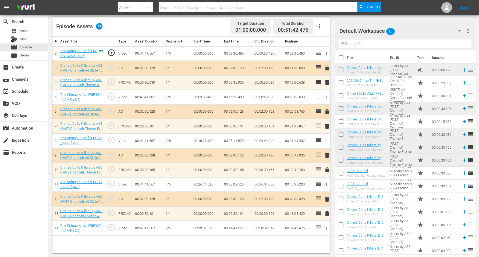
click at [326, 170] on span "delete" at bounding box center [327, 170] width 6 height 6
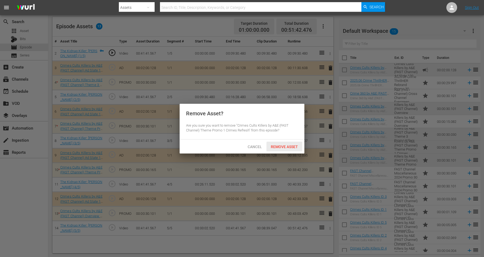
click at [279, 146] on span "Remove Asset" at bounding box center [285, 147] width 36 height 4
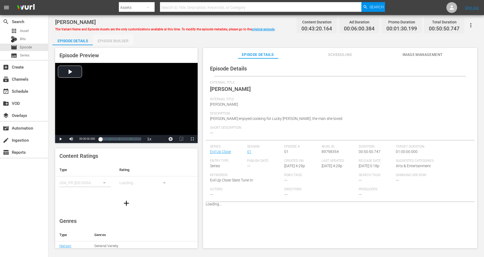
click at [116, 39] on div "Episode Builder" at bounding box center [113, 40] width 40 height 13
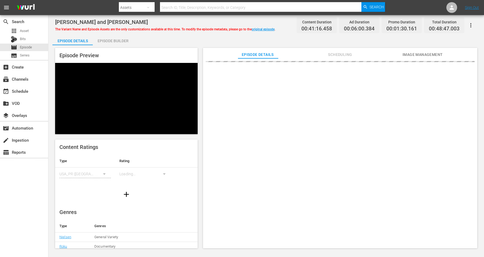
click at [110, 39] on div "Episode Builder" at bounding box center [113, 40] width 40 height 13
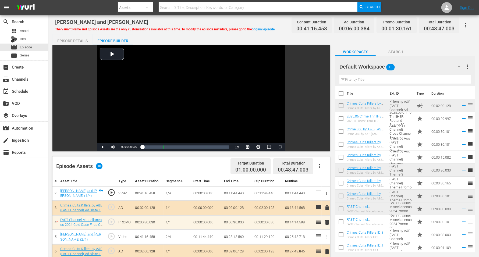
click at [111, 42] on div "Episode Builder" at bounding box center [113, 40] width 40 height 13
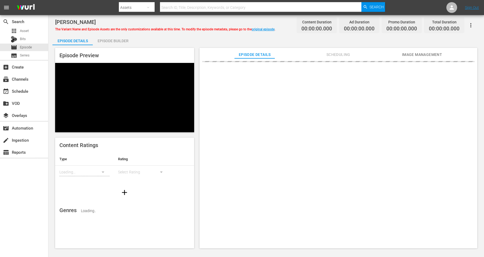
click at [118, 39] on div "Episode Builder" at bounding box center [113, 40] width 40 height 13
click at [124, 41] on div "Episode Builder" at bounding box center [113, 40] width 40 height 13
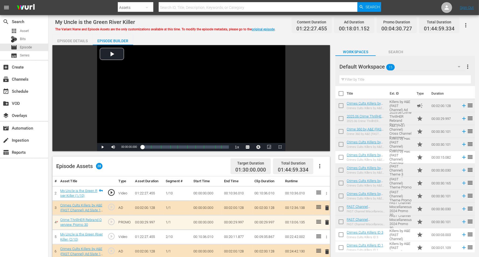
click at [387, 65] on icon "button" at bounding box center [459, 66] width 6 height 6
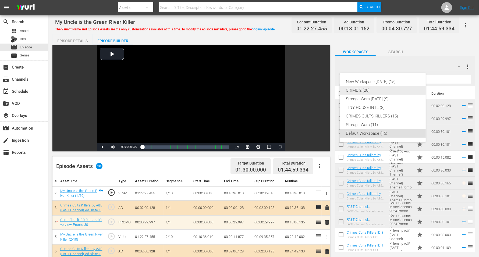
click at [350, 90] on div "CRIME 2 (20)" at bounding box center [382, 90] width 73 height 9
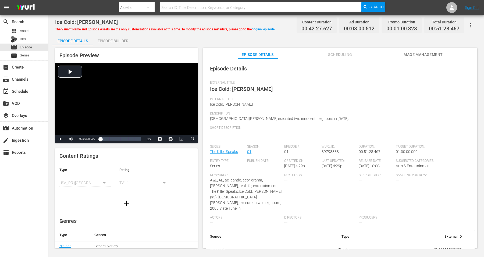
click at [118, 39] on div "Episode Builder" at bounding box center [113, 40] width 40 height 13
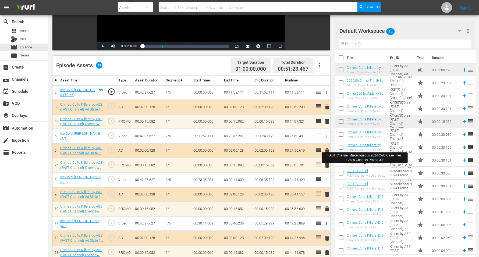
scroll to position [5, 0]
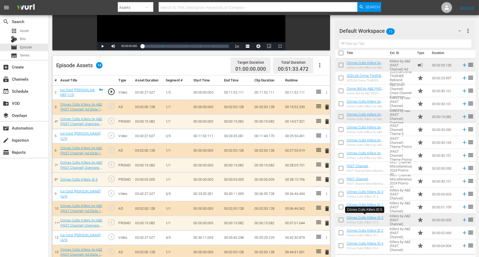
click at [327, 178] on span "delete" at bounding box center [327, 179] width 6 height 6
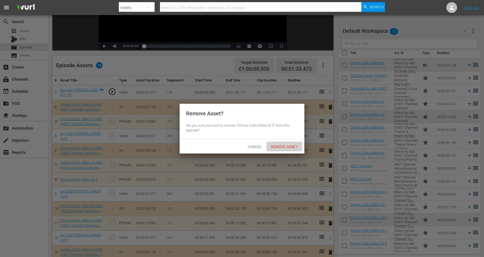
click at [287, 146] on span "Remove Asset" at bounding box center [285, 147] width 36 height 4
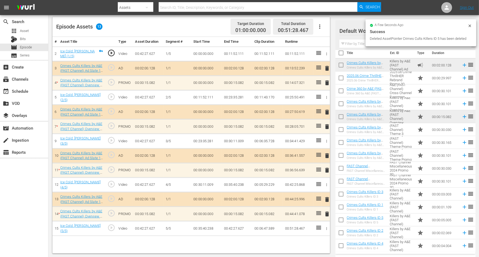
scroll to position [140, 0]
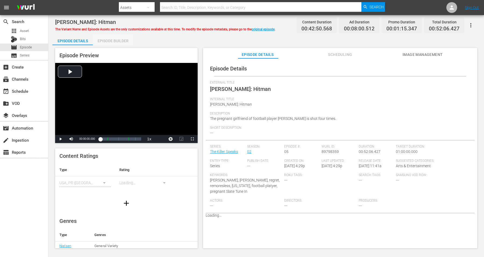
click at [117, 40] on div "Episode Builder" at bounding box center [113, 40] width 40 height 13
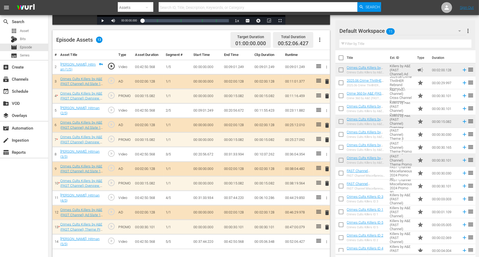
scroll to position [134, 0]
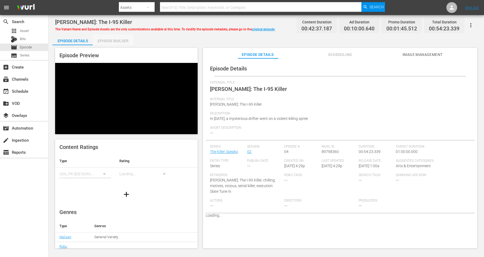
click at [117, 38] on div "Episode Builder" at bounding box center [113, 40] width 40 height 13
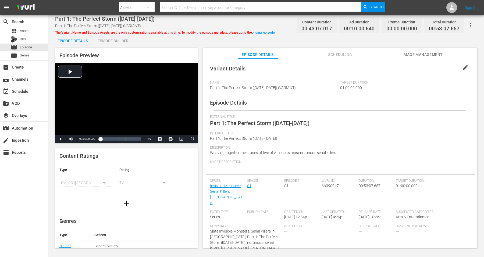
click at [120, 41] on div "Episode Builder" at bounding box center [113, 40] width 40 height 13
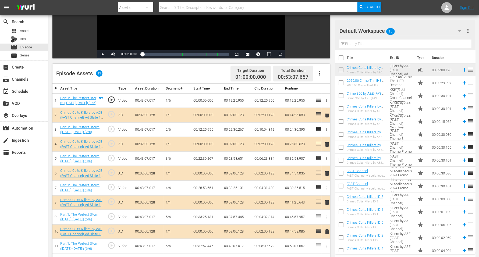
scroll to position [101, 0]
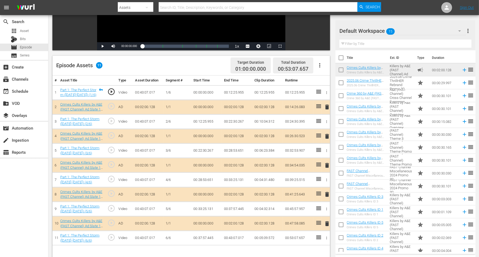
click at [327, 107] on span "delete" at bounding box center [327, 107] width 6 height 6
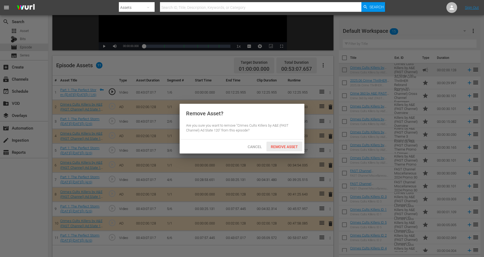
click at [282, 145] on span "Remove Asset" at bounding box center [285, 147] width 36 height 4
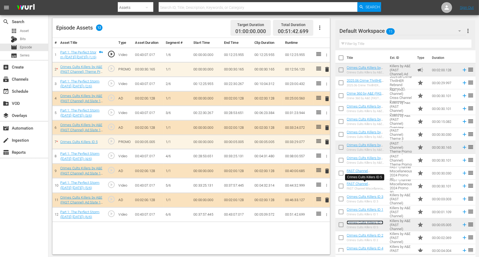
scroll to position [140, 0]
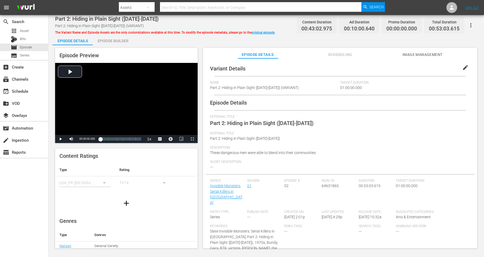
click at [125, 40] on div "Episode Builder" at bounding box center [113, 40] width 40 height 13
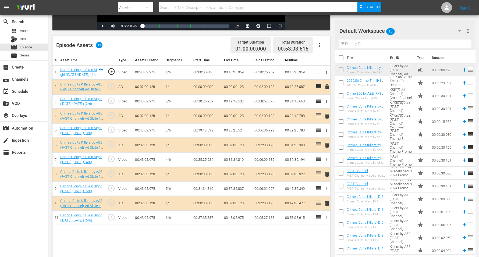
scroll to position [134, 0]
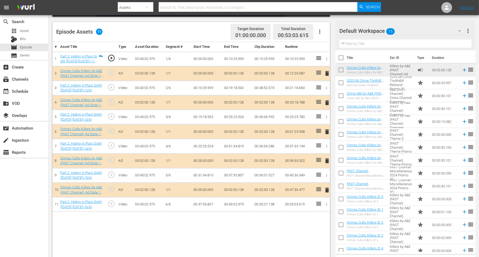
click at [328, 102] on span "delete" at bounding box center [327, 103] width 6 height 6
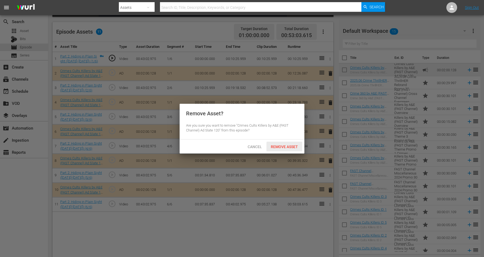
click at [280, 144] on div "Remove Asset" at bounding box center [285, 147] width 36 height 10
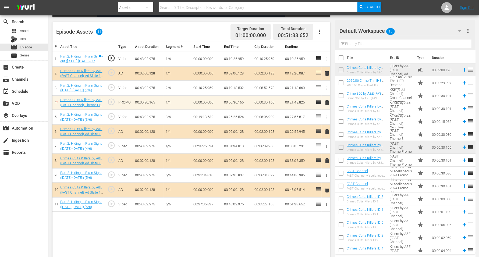
click at [326, 102] on span "delete" at bounding box center [327, 103] width 6 height 6
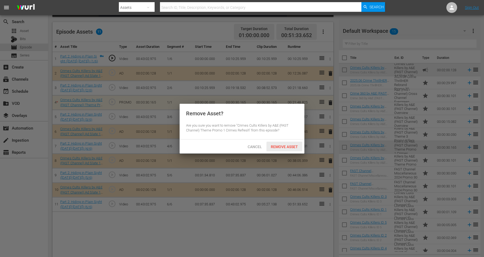
click at [290, 145] on span "Remove Asset" at bounding box center [285, 147] width 36 height 4
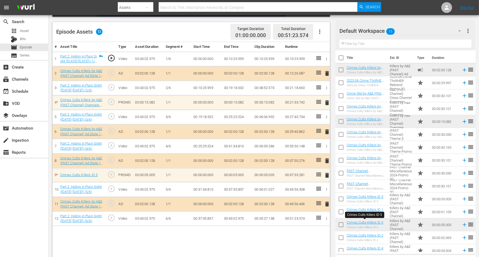
click at [326, 173] on span "delete" at bounding box center [327, 175] width 6 height 6
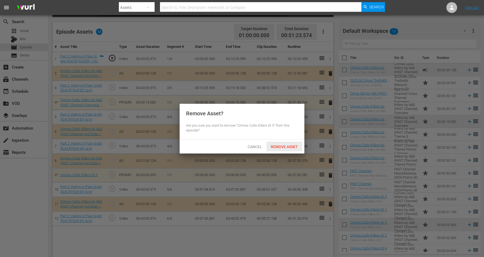
click at [289, 145] on span "Remove Asset" at bounding box center [285, 147] width 36 height 4
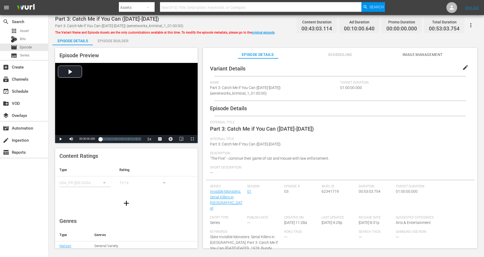
click at [127, 41] on div "Episode Builder" at bounding box center [113, 40] width 40 height 13
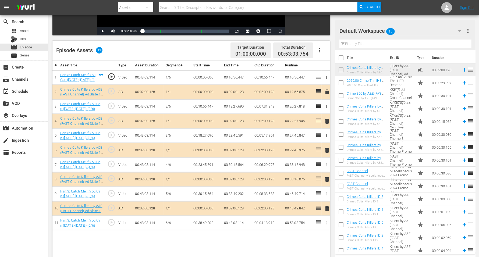
scroll to position [134, 0]
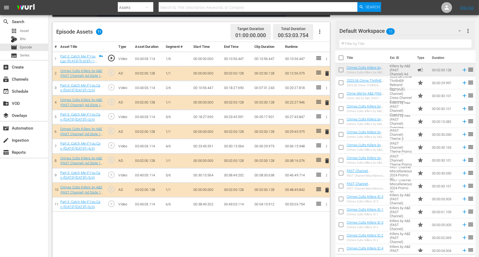
click at [327, 132] on span "delete" at bounding box center [327, 132] width 6 height 6
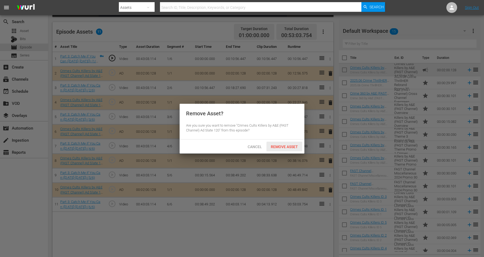
click at [285, 145] on span "Remove Asset" at bounding box center [285, 147] width 36 height 4
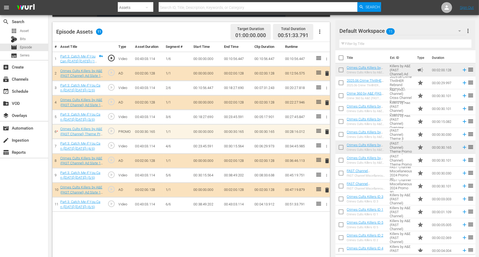
click at [327, 130] on span "delete" at bounding box center [327, 132] width 6 height 6
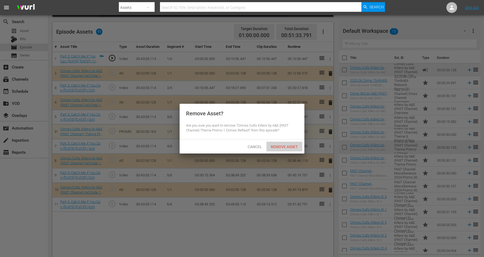
click at [284, 145] on span "Remove Asset" at bounding box center [285, 147] width 36 height 4
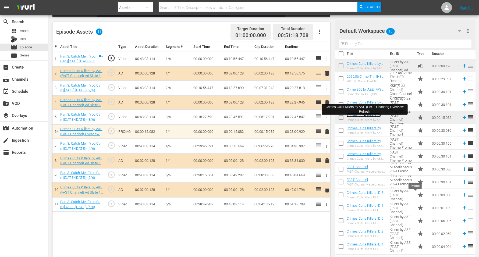
scroll to position [5, 0]
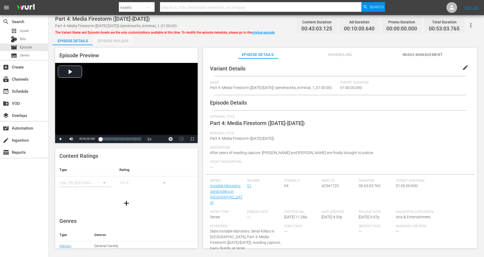
click at [106, 39] on div "Episode Builder" at bounding box center [113, 40] width 40 height 13
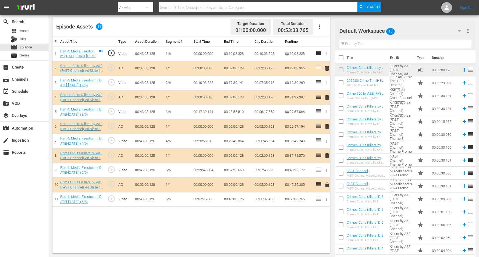
scroll to position [140, 0]
click at [326, 154] on span "delete" at bounding box center [327, 155] width 6 height 6
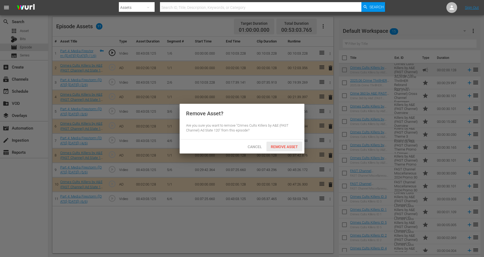
click at [287, 145] on span "Remove Asset" at bounding box center [285, 147] width 36 height 4
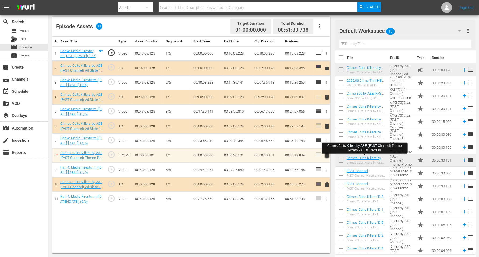
click at [327, 155] on span "delete" at bounding box center [327, 155] width 6 height 6
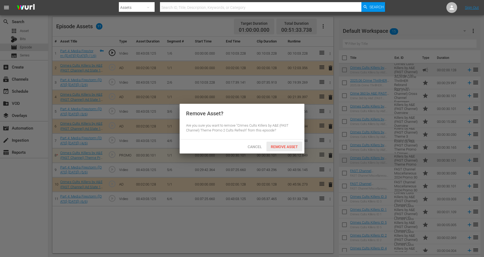
click at [289, 147] on span "Remove Asset" at bounding box center [285, 147] width 36 height 4
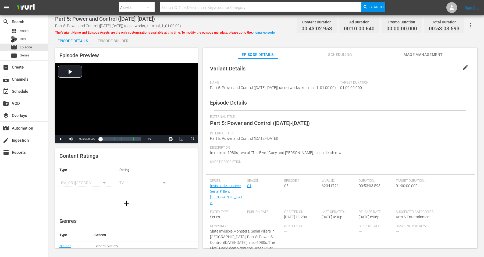
drag, startPoint x: 111, startPoint y: 39, endPoint x: 142, endPoint y: 27, distance: 33.5
click at [111, 39] on div "Episode Builder" at bounding box center [113, 40] width 40 height 13
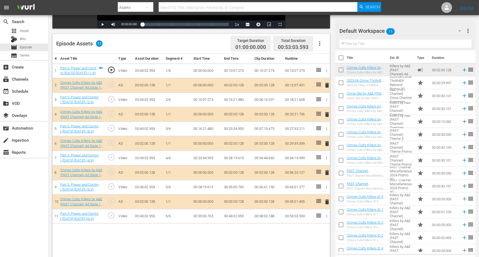
scroll to position [140, 0]
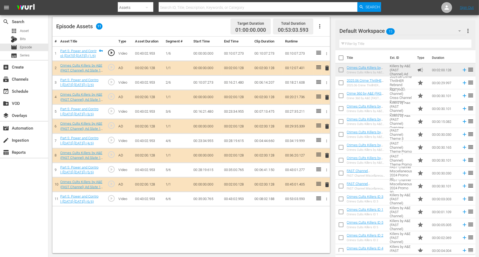
click at [328, 182] on span "delete" at bounding box center [327, 185] width 6 height 6
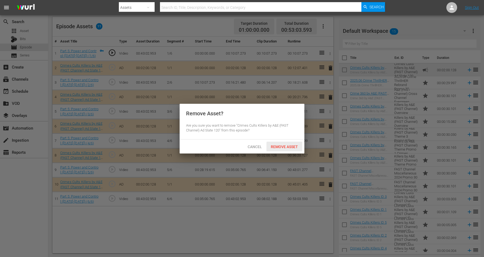
click at [287, 146] on span "Remove Asset" at bounding box center [285, 147] width 36 height 4
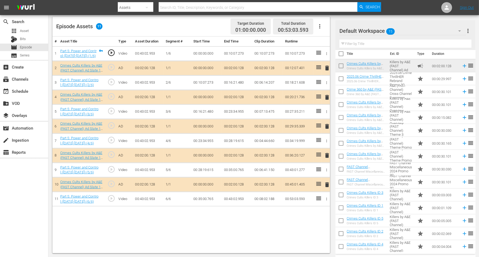
scroll to position [5, 0]
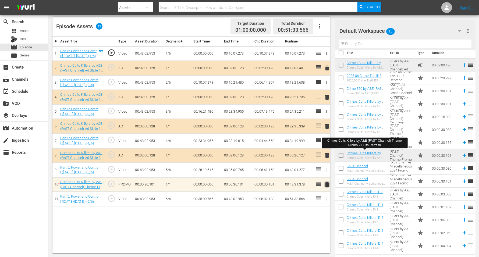
click at [327, 183] on span "delete" at bounding box center [327, 185] width 6 height 6
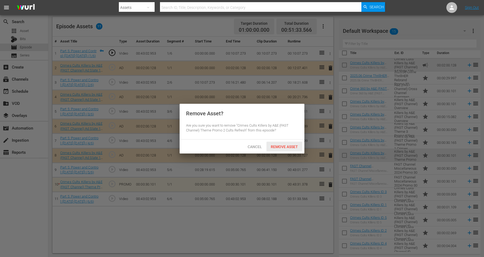
click at [286, 144] on div "Remove Asset" at bounding box center [285, 147] width 36 height 10
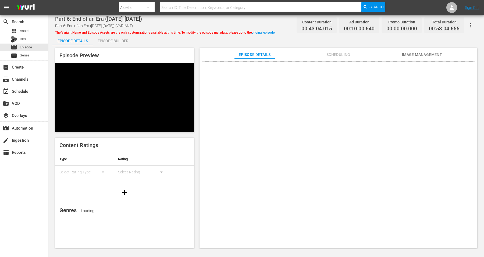
drag, startPoint x: 106, startPoint y: 41, endPoint x: 108, endPoint y: 37, distance: 4.1
click at [106, 40] on div "Episode Builder" at bounding box center [113, 40] width 40 height 13
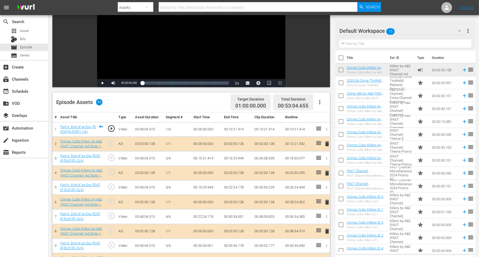
scroll to position [67, 0]
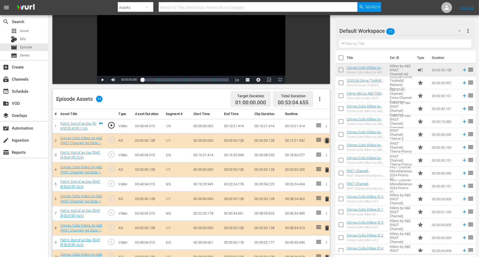
click at [327, 140] on span "delete" at bounding box center [327, 140] width 6 height 6
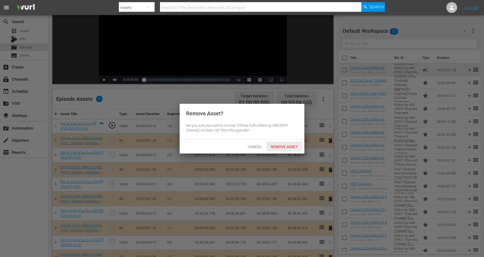
click at [288, 147] on span "Remove Asset" at bounding box center [285, 147] width 36 height 4
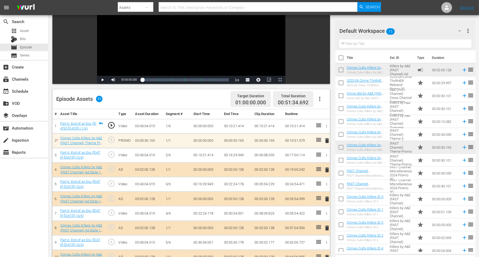
click at [327, 141] on span "delete" at bounding box center [327, 140] width 6 height 6
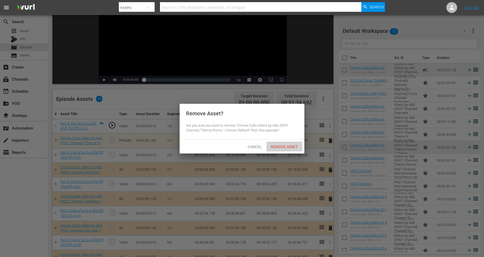
click at [282, 146] on span "Remove Asset" at bounding box center [285, 147] width 36 height 4
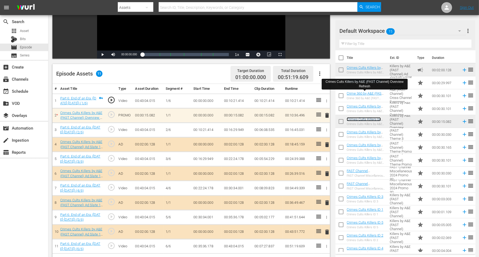
scroll to position [134, 0]
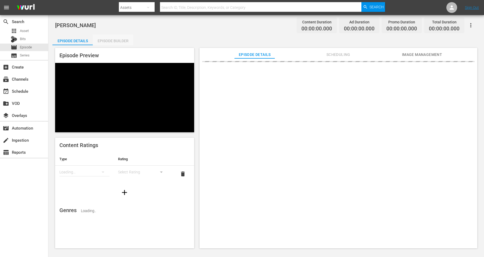
click at [109, 40] on div "Episode Builder" at bounding box center [113, 40] width 40 height 13
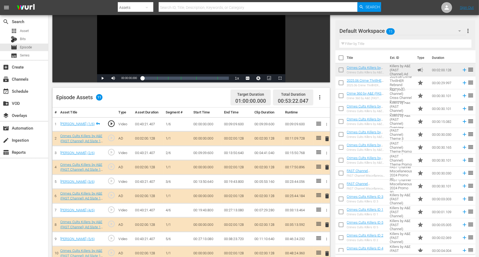
scroll to position [101, 0]
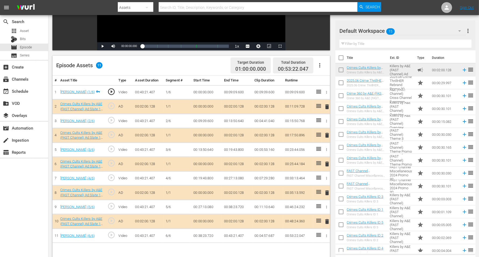
click at [326, 133] on span "delete" at bounding box center [327, 135] width 6 height 6
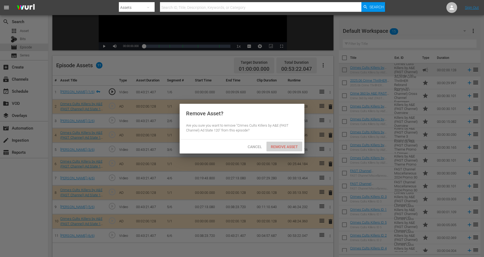
click at [272, 145] on span "Remove Asset" at bounding box center [285, 147] width 36 height 4
